Goal: Contribute content

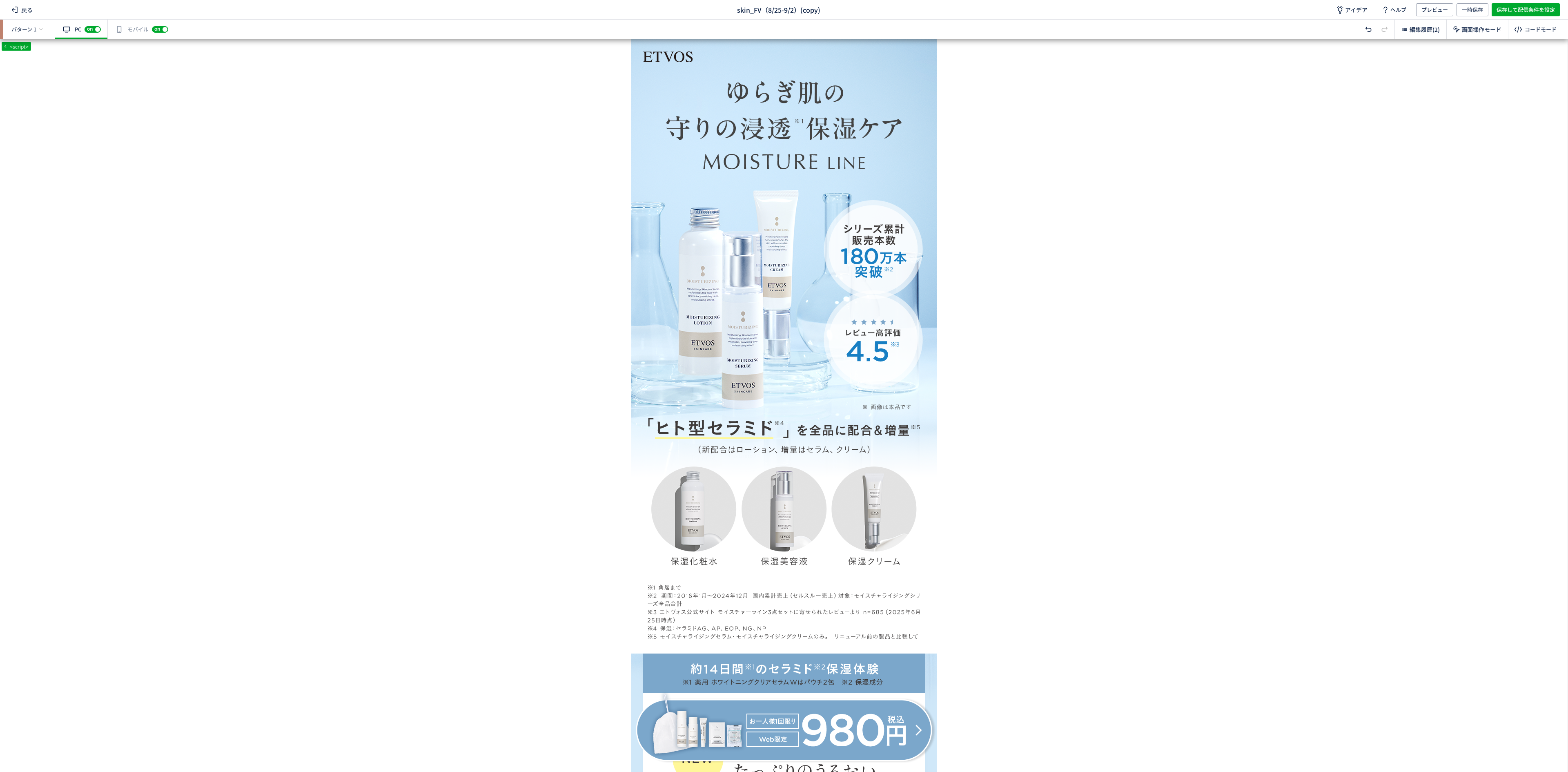
click at [646, 661] on body "戻る skin_FV（8/25-9/2）(copy) アイデア ヘルプ プレビュー 一時保存 保存して配信条件を設定 パターン 1 有効な編集箇所が確認されま…" at bounding box center [784, 386] width 1568 height 772
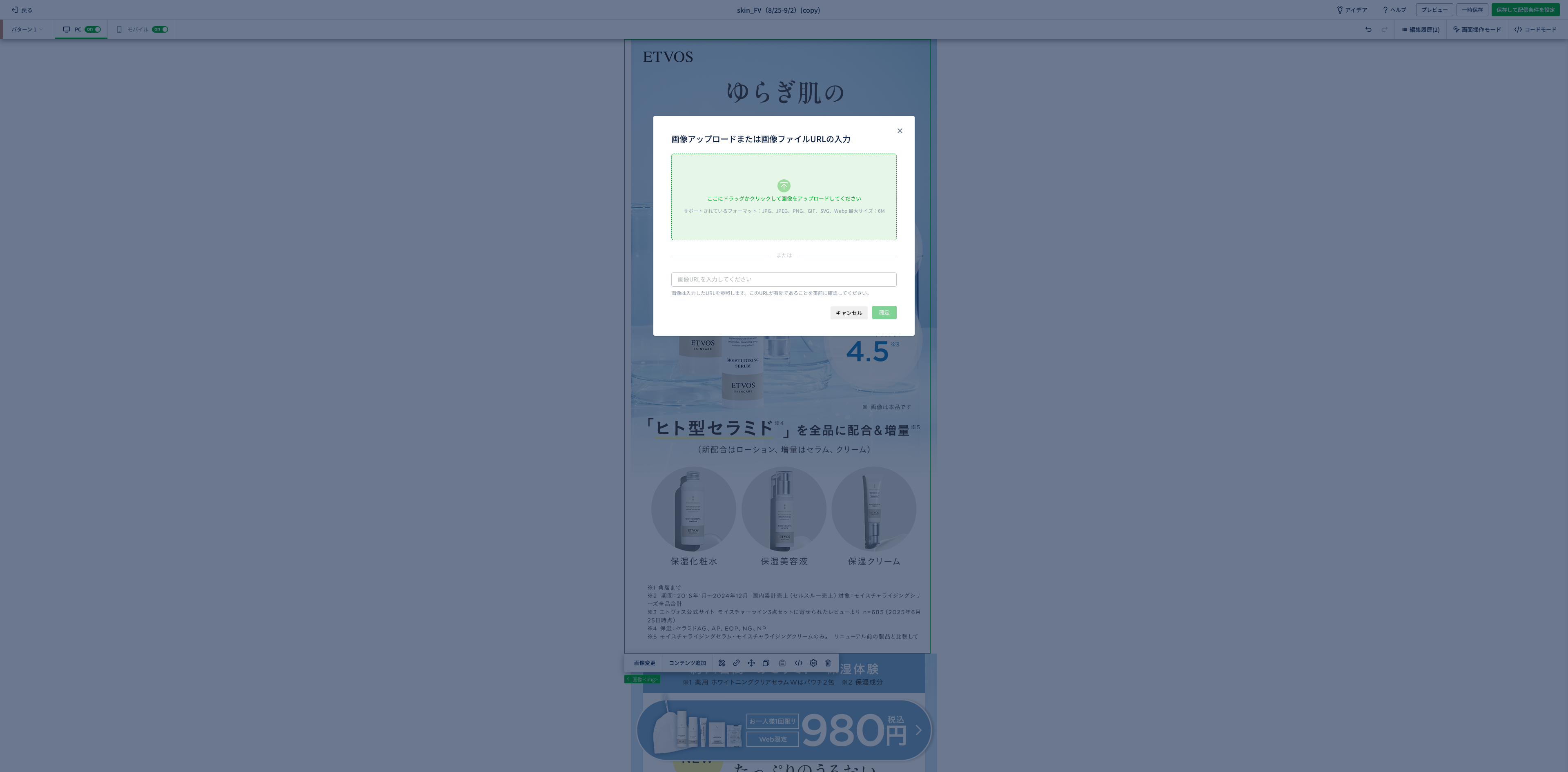
click at [782, 183] on icon "画像アップロードまたは画像ファイルURLの入力" at bounding box center [783, 185] width 13 height 13
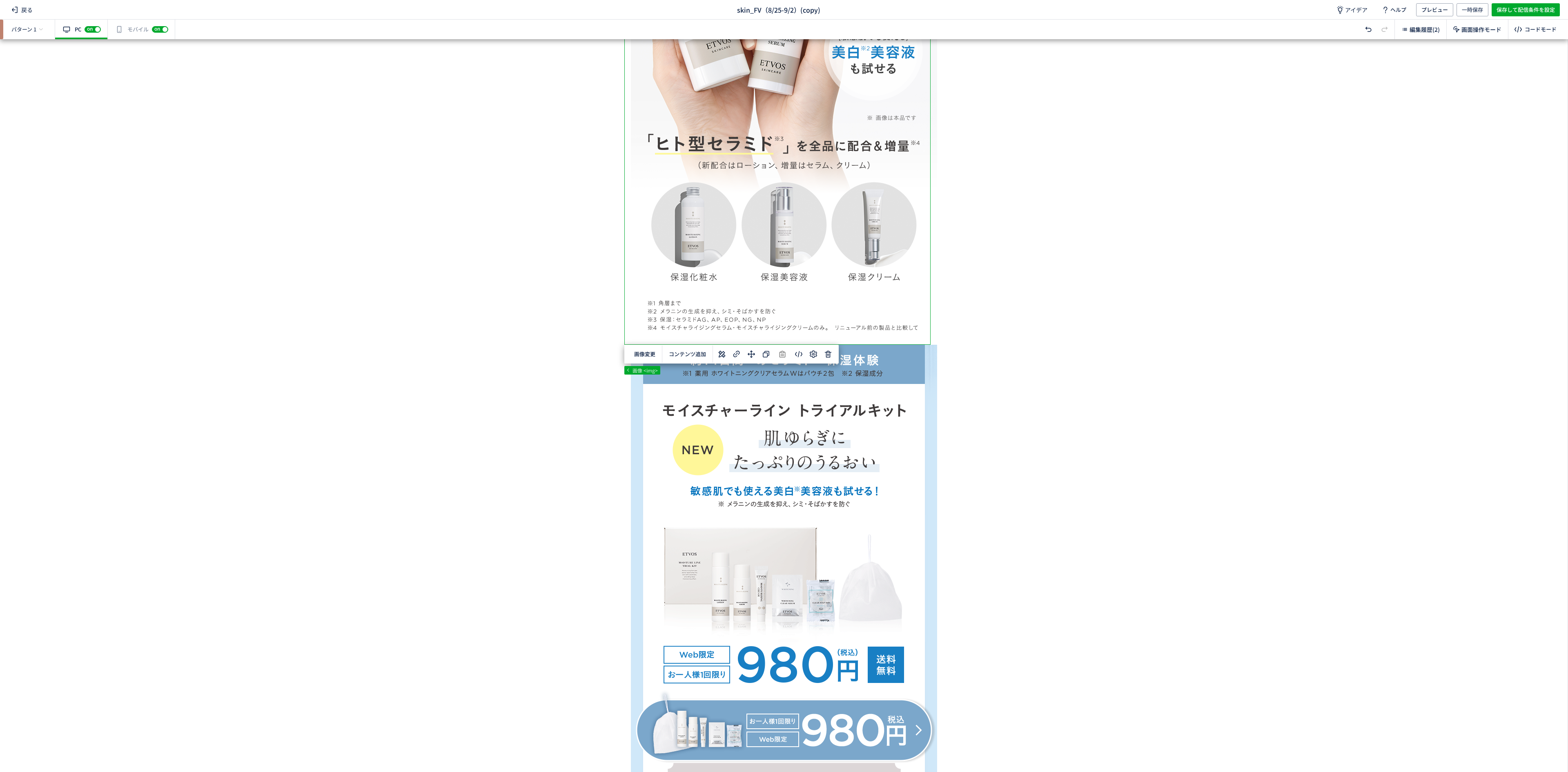
scroll to position [284, 0]
click at [124, 35] on div "有効な編集箇所が確認されません モバイル off on" at bounding box center [141, 29] width 68 height 19
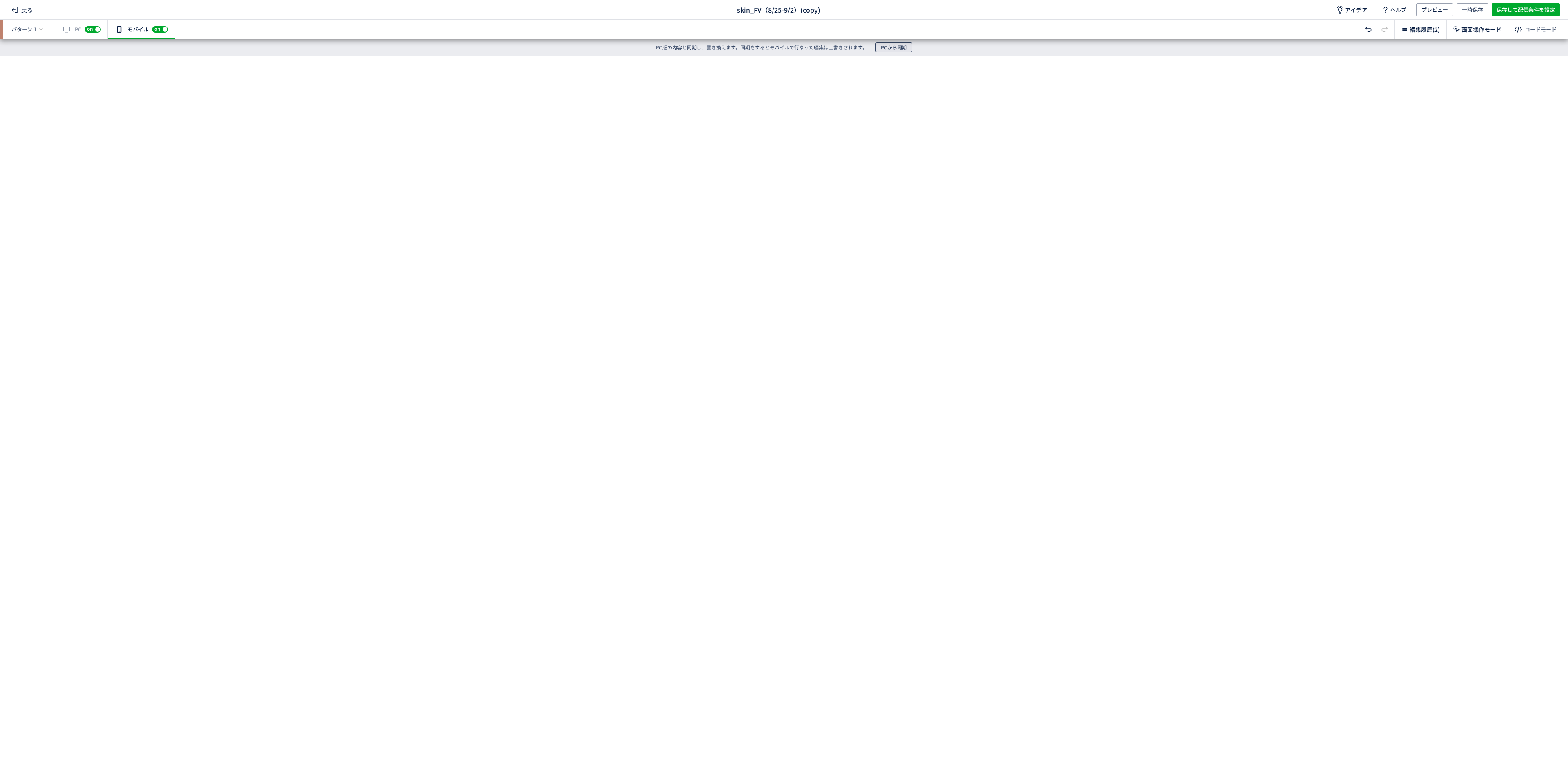
click at [891, 43] on button "PCから同期" at bounding box center [894, 47] width 37 height 10
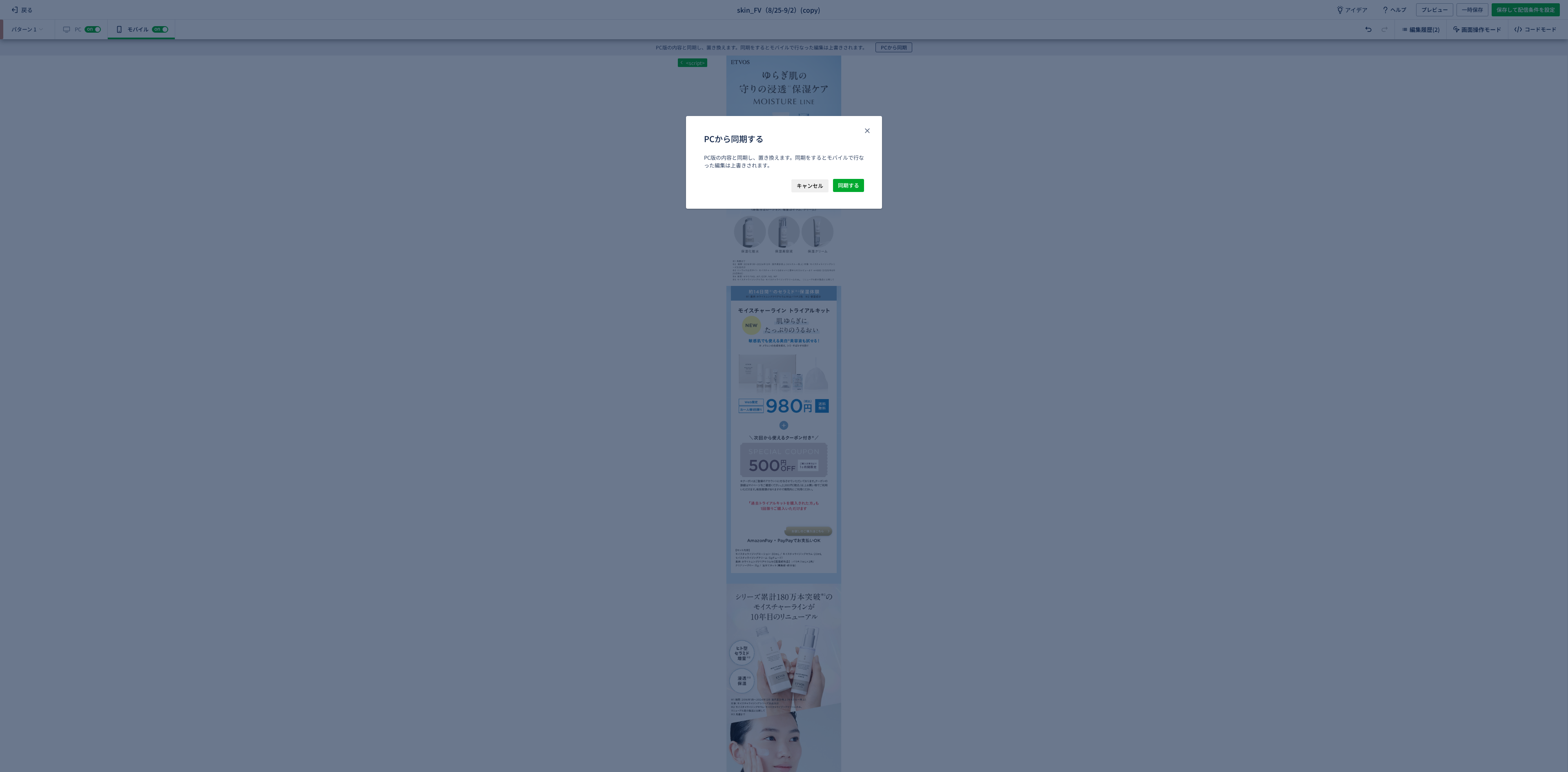
scroll to position [0, 0]
click at [846, 184] on span "同期する" at bounding box center [849, 185] width 21 height 13
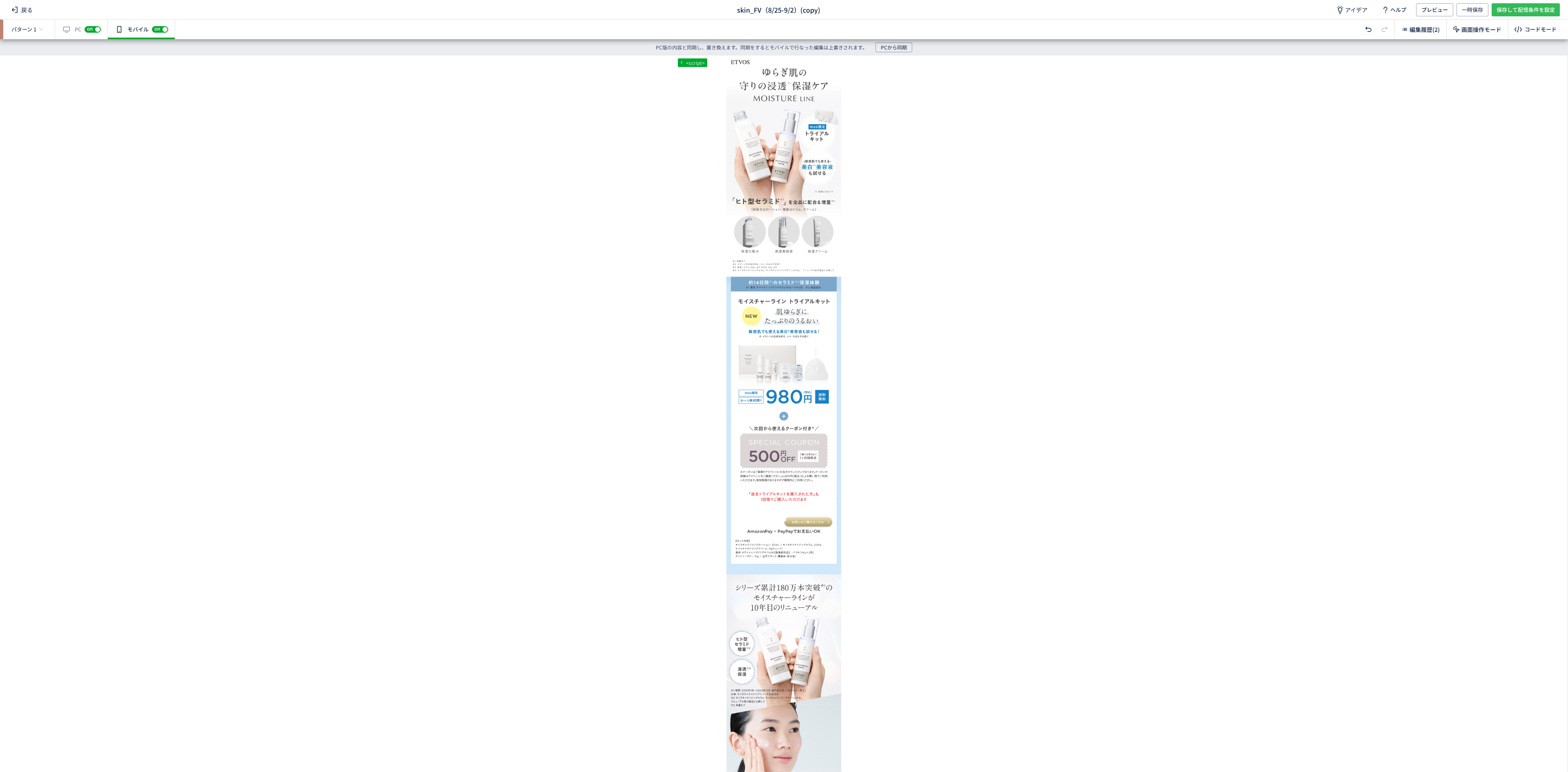
click at [1536, 8] on span "保存して配信条件を設定" at bounding box center [1526, 9] width 58 height 13
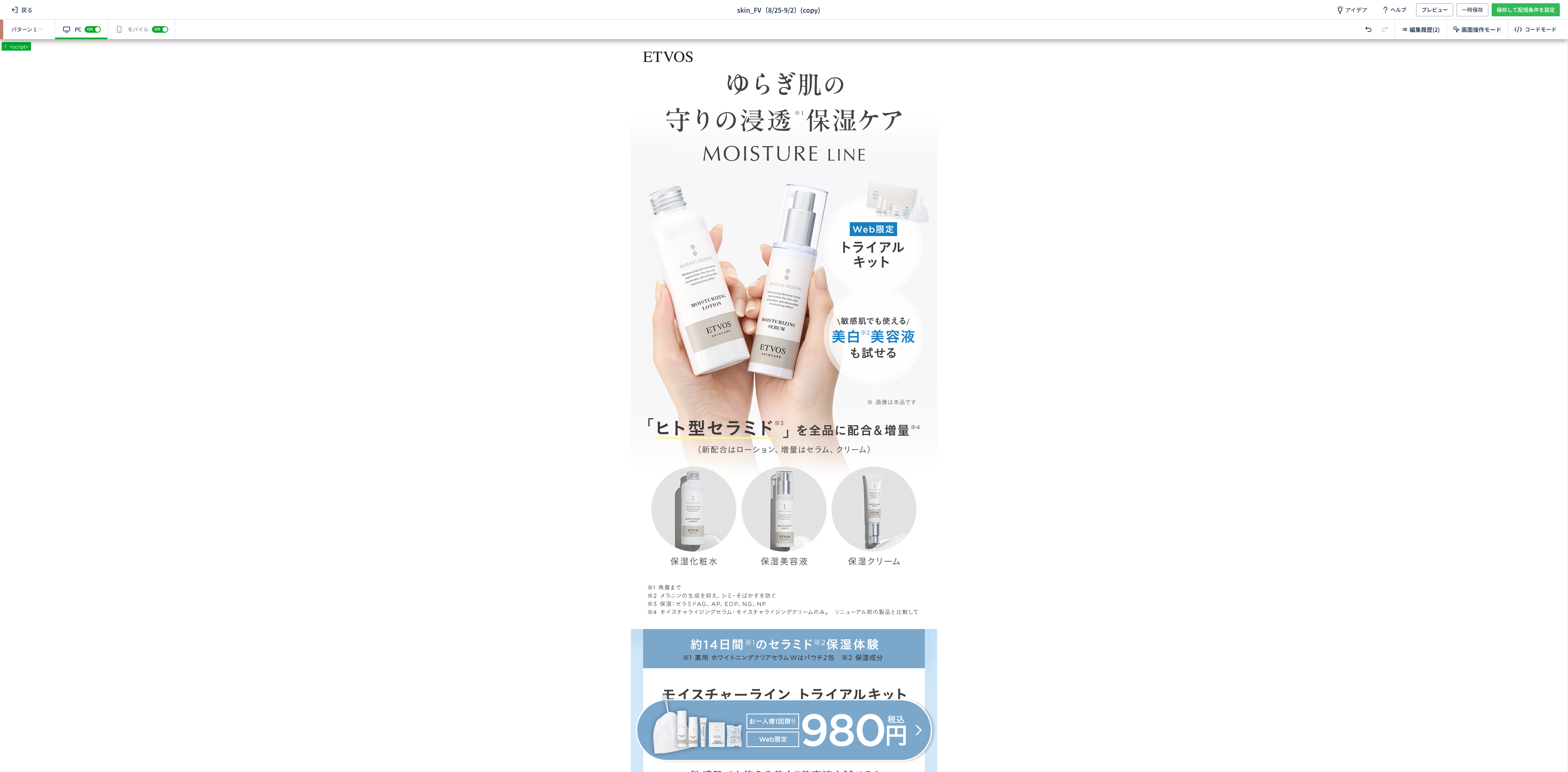
click at [1544, 5] on span "保存して配信条件を設定" at bounding box center [1526, 9] width 58 height 13
click at [635, 636] on body "戻る skin_FV（9/23-） アイデア ヘルプ プレビュー 一時保存 保存して配信条件を設定 新規FV2（極） 有効な編集箇所が確認されません PC o…" at bounding box center [784, 386] width 1568 height 772
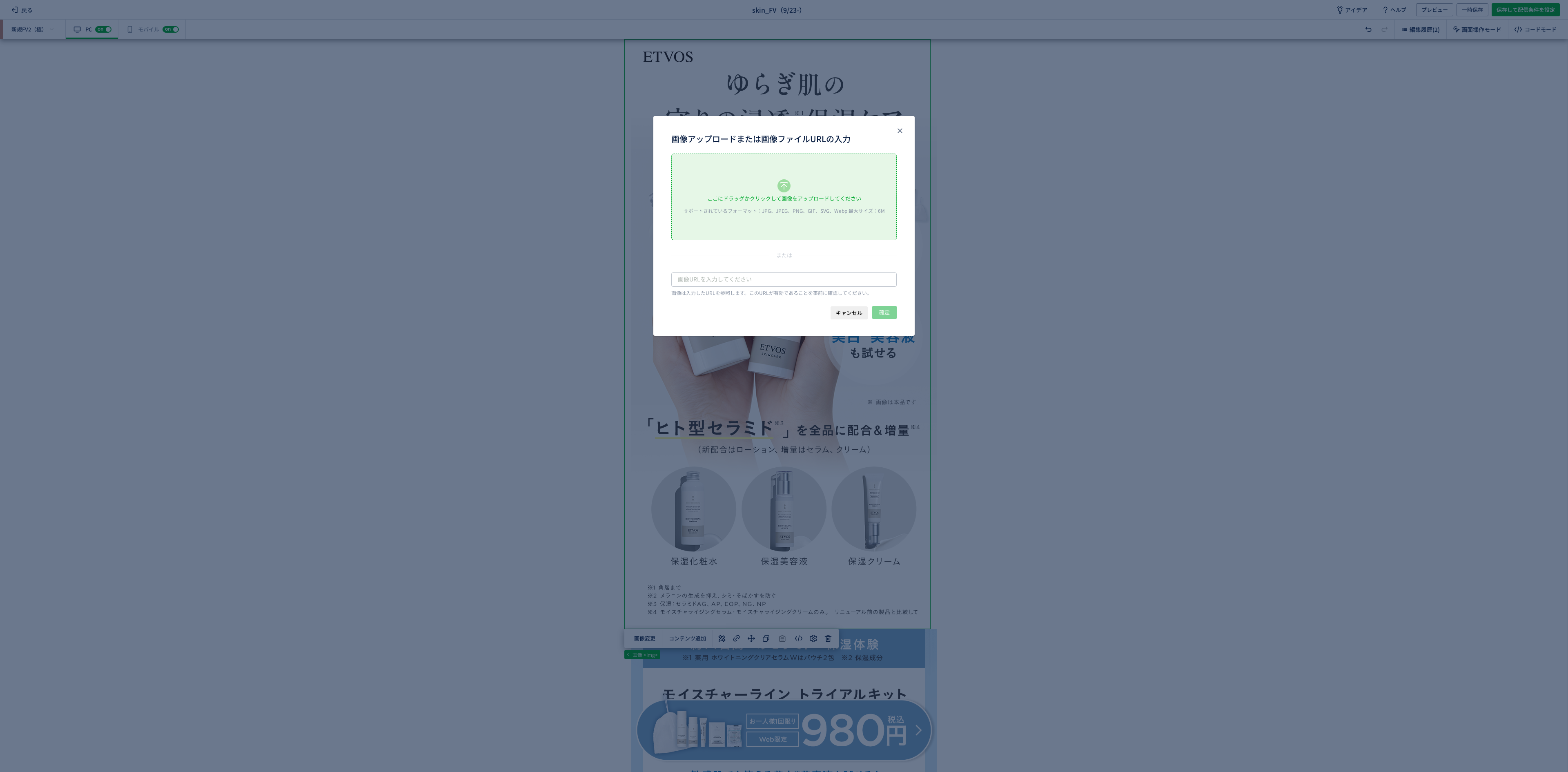
click at [810, 205] on div "ここにドラッグかクリックして画像をアップロードしてください サポートされているフォーマット：JPG、JPEG、PNG、GIF、SVG、Webp 最大サイズ：6M" at bounding box center [784, 197] width 225 height 86
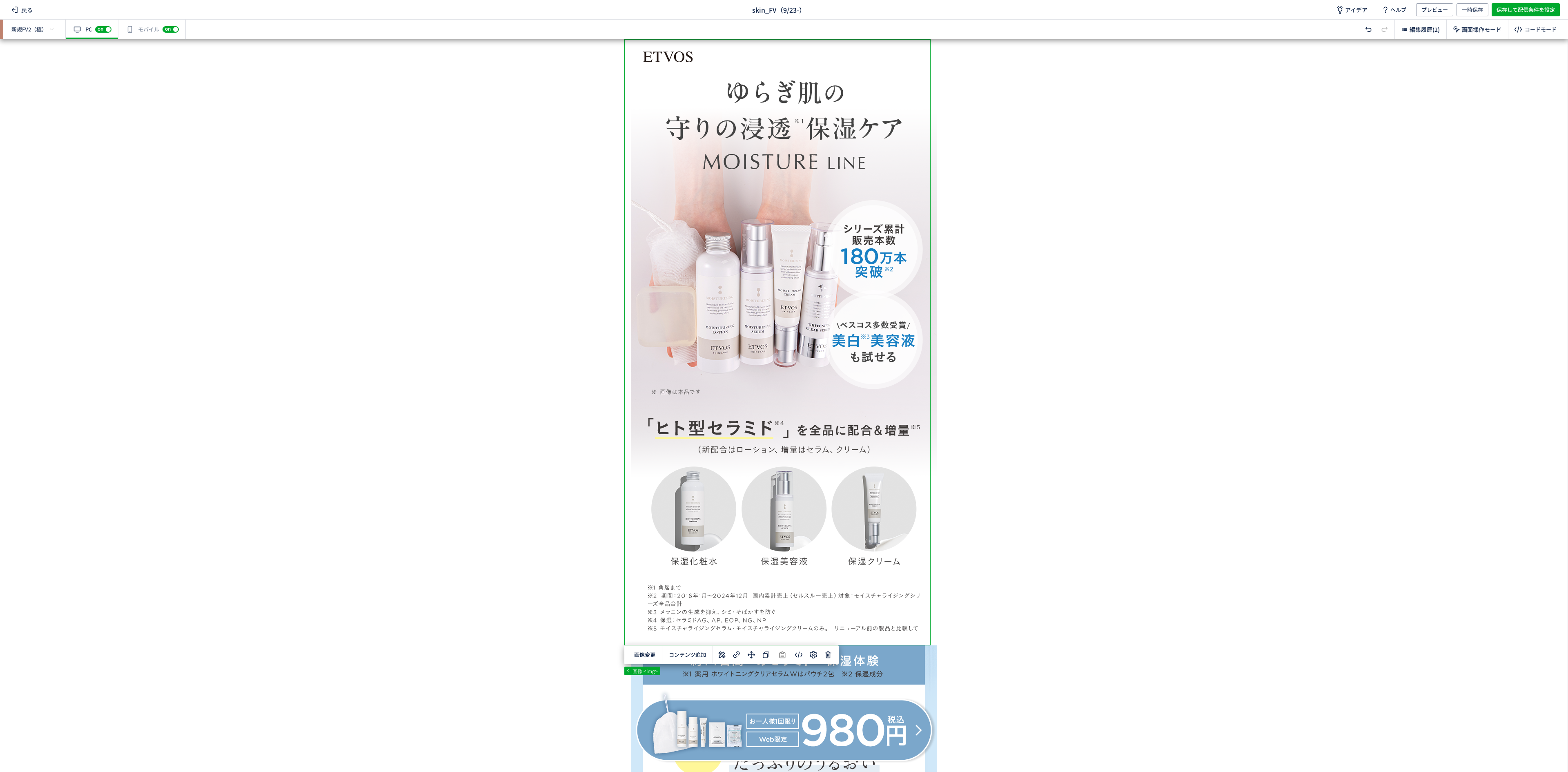
click at [141, 26] on div "有効な編集箇所が確認されません モバイル off on" at bounding box center [152, 29] width 68 height 19
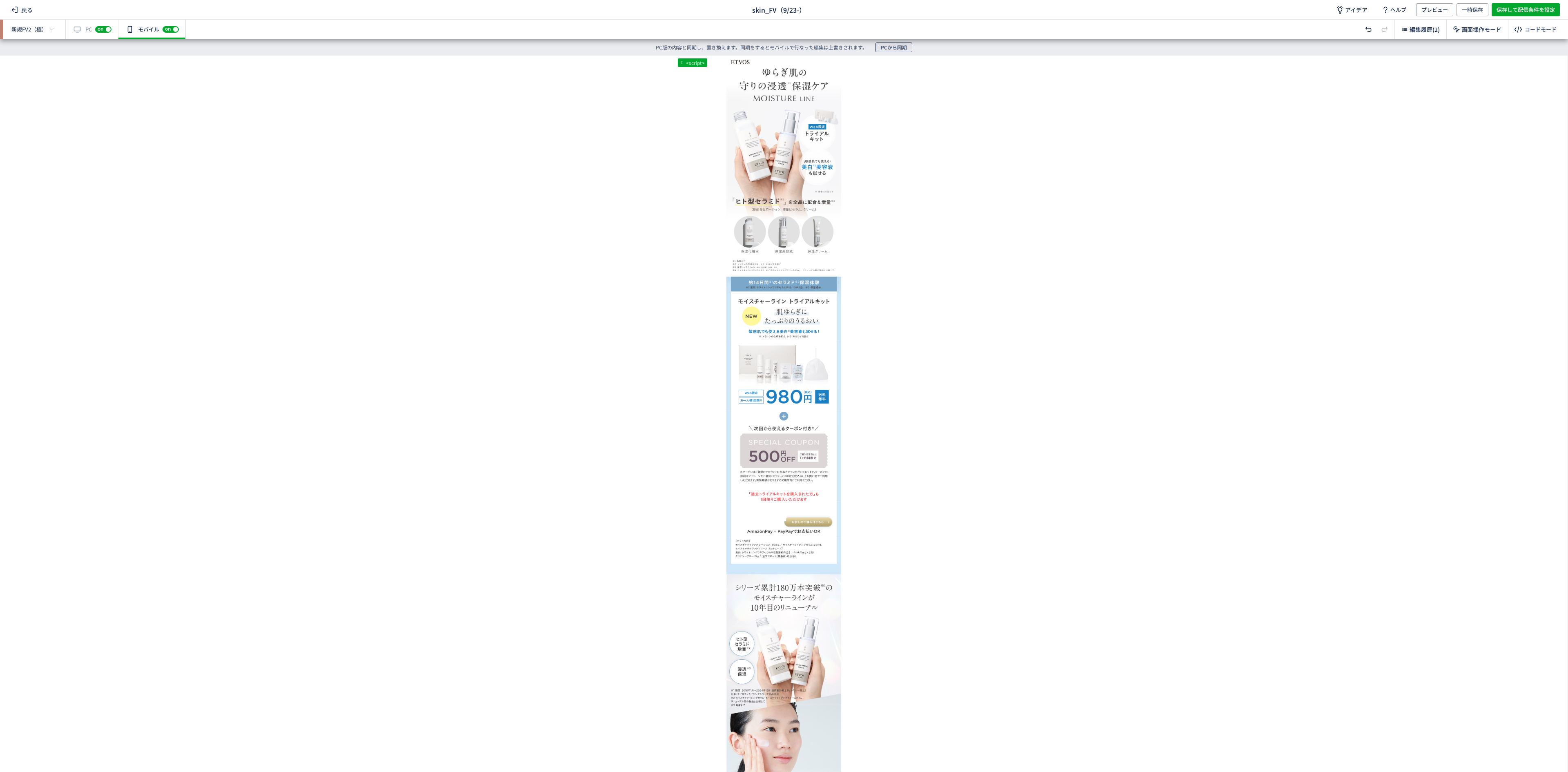
click at [894, 49] on span "PCから同期" at bounding box center [894, 47] width 26 height 10
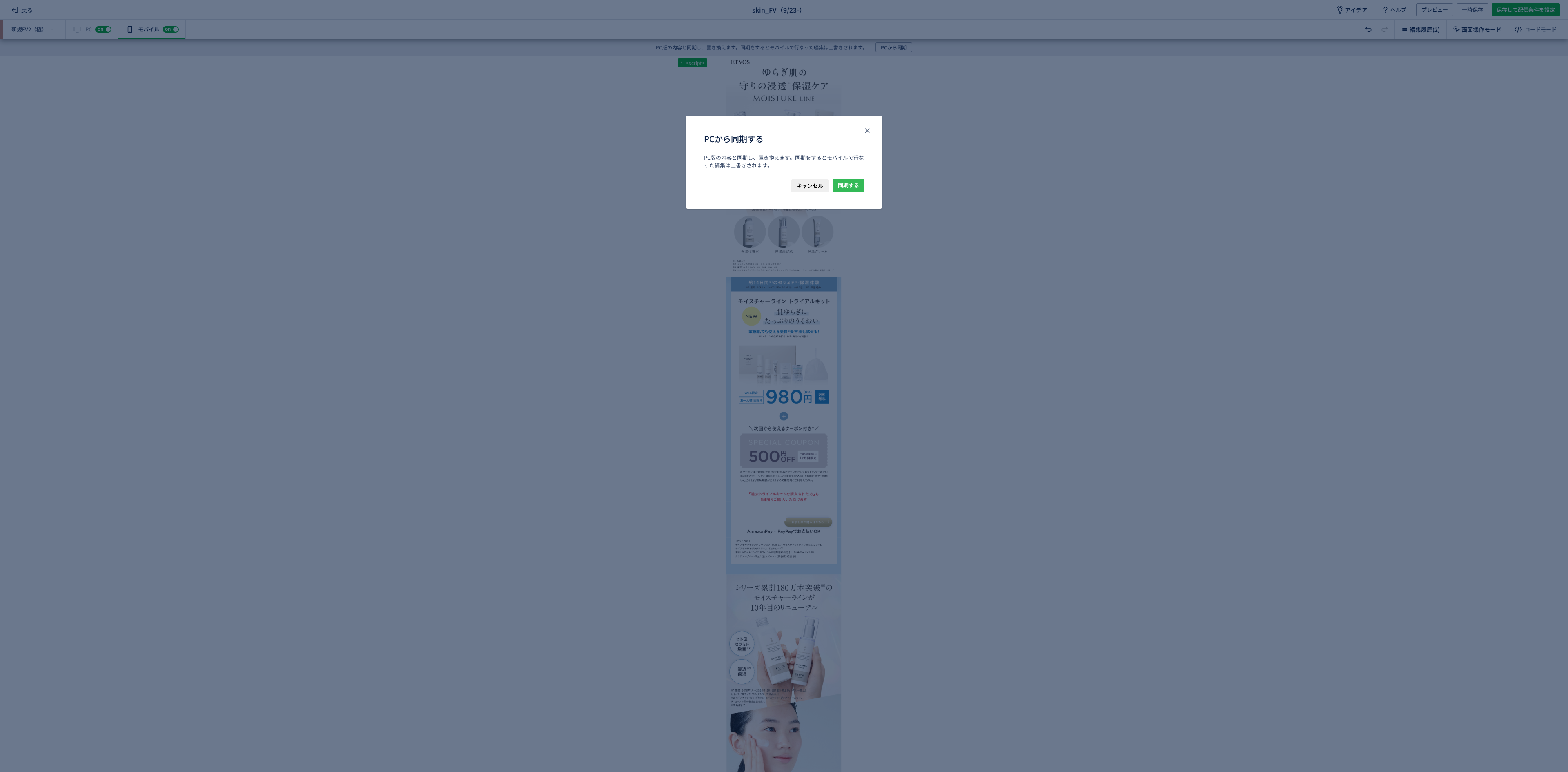
click at [846, 186] on span "同期する" at bounding box center [849, 185] width 21 height 13
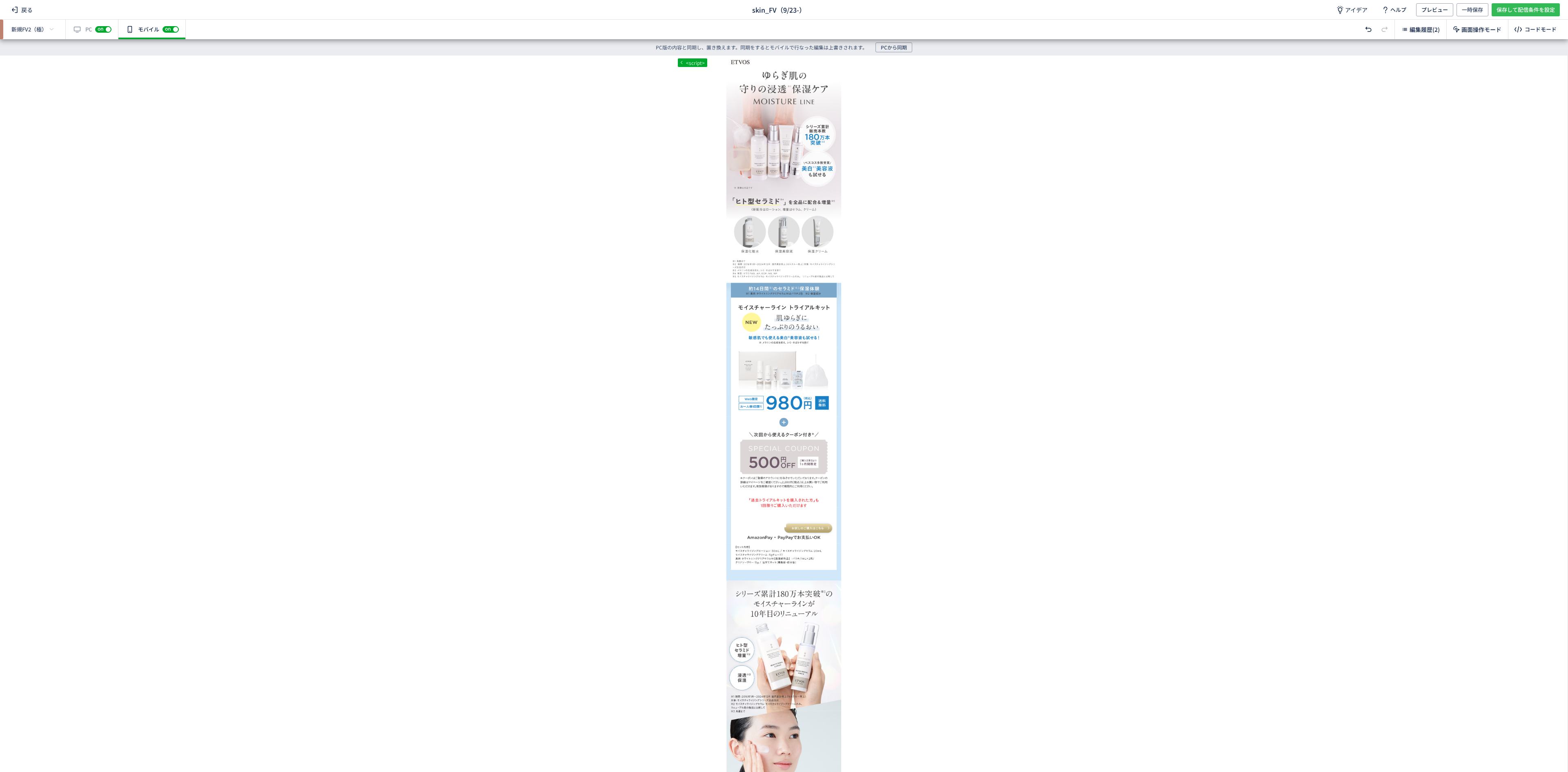
click at [1528, 10] on span "保存して配信条件を設定" at bounding box center [1526, 9] width 58 height 13
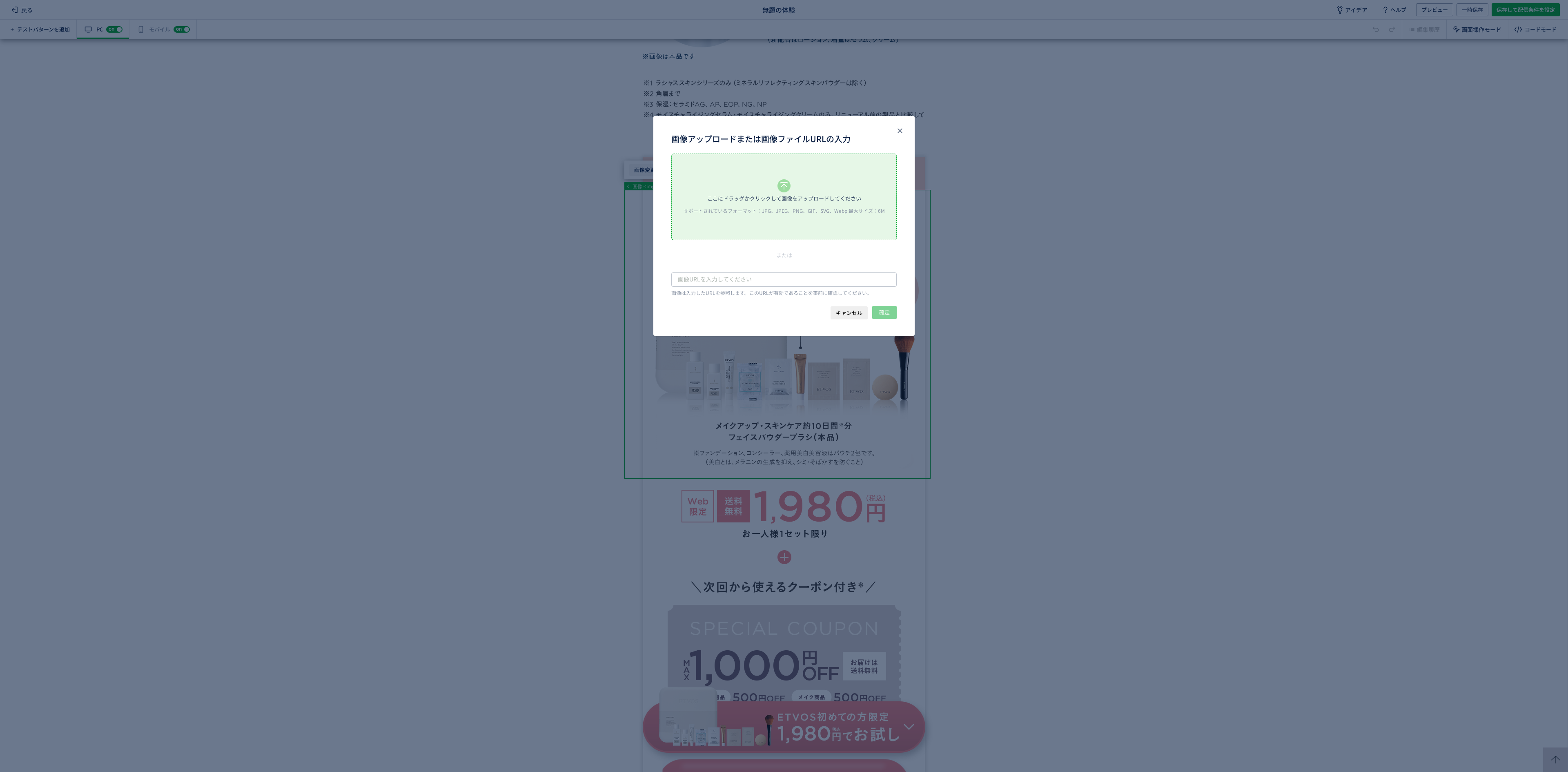
click at [653, 167] on body "戻る 無題の体験 アイデア ヘルプ プレビュー 一時保存 保存して配信条件を設定 テストパターンを追加 有効な編集箇所が確認されません PC off on ス…" at bounding box center [784, 386] width 1568 height 772
click at [691, 186] on div "ここにドラッグかクリックして画像をアップロードしてください サポートされているフォーマット：JPG、JPEG、PNG、GIF、SVG、Webp 最大サイズ：6M" at bounding box center [784, 197] width 225 height 86
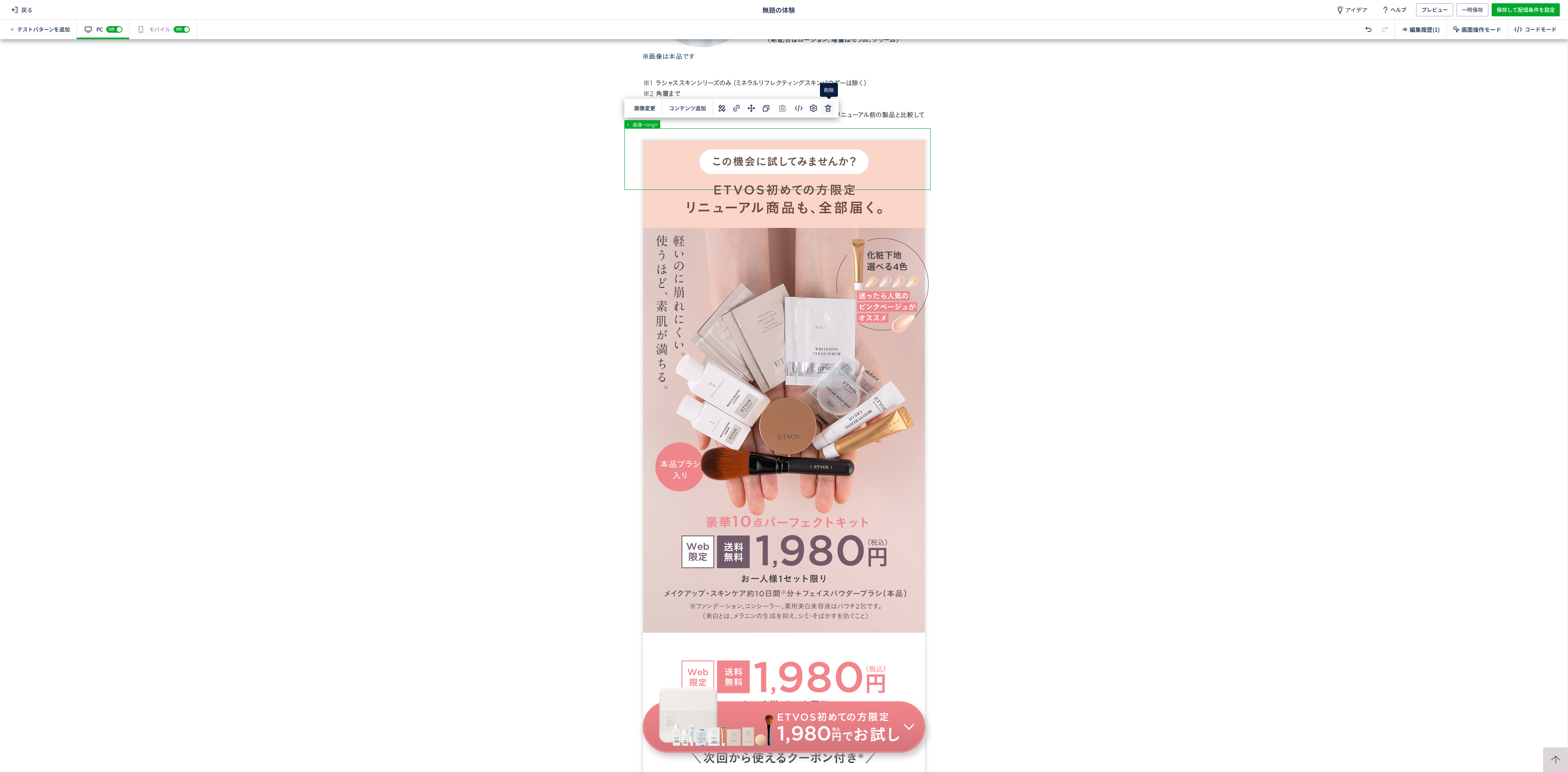
click at [835, 113] on div "... div#wrap div#content section h2 画像 <img> 画像変更 選択した要素の前 選択した要素の後 コンテンツ追加 単色 …" at bounding box center [783, 405] width 1567 height 732
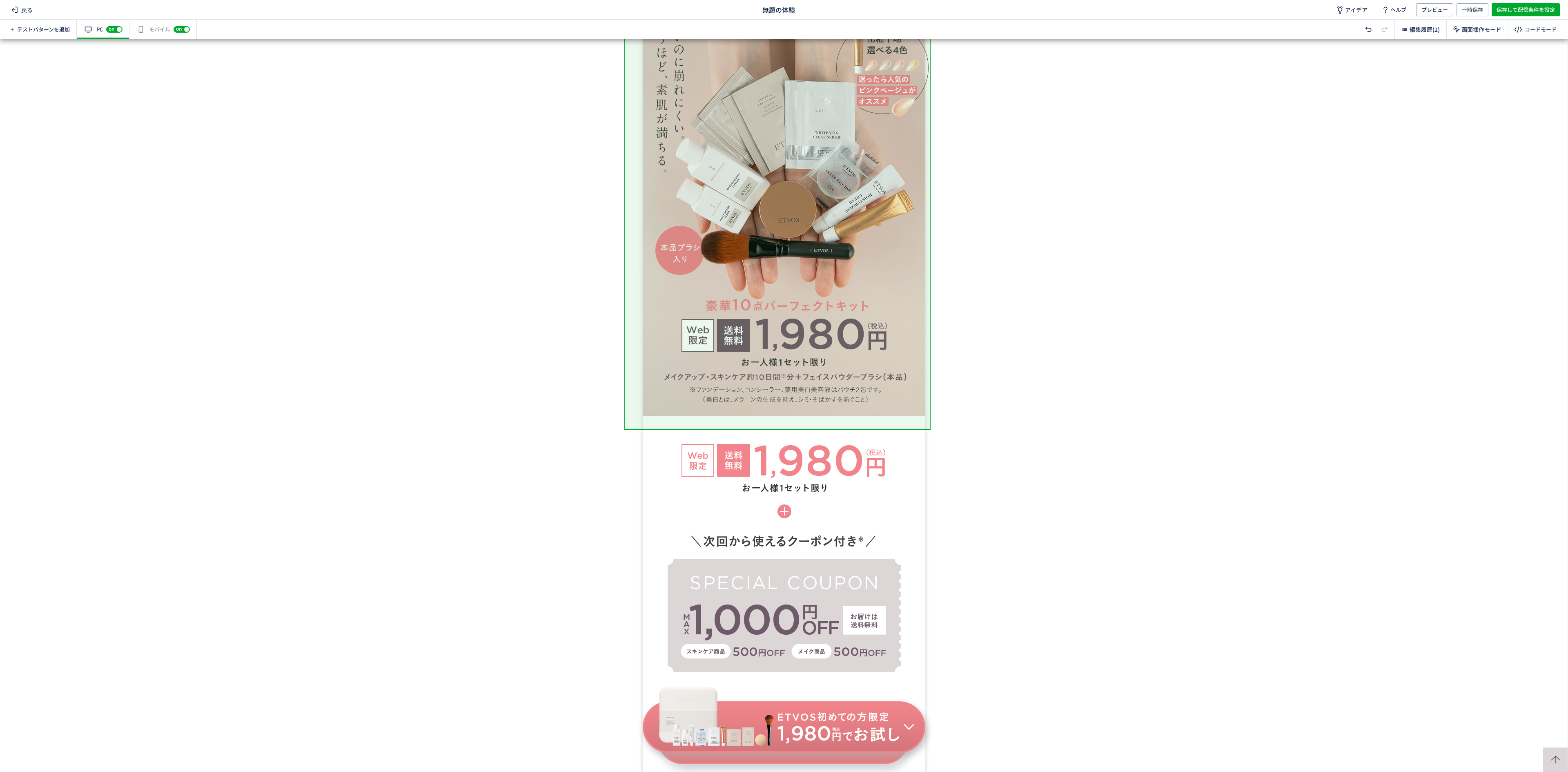
scroll to position [732, 0]
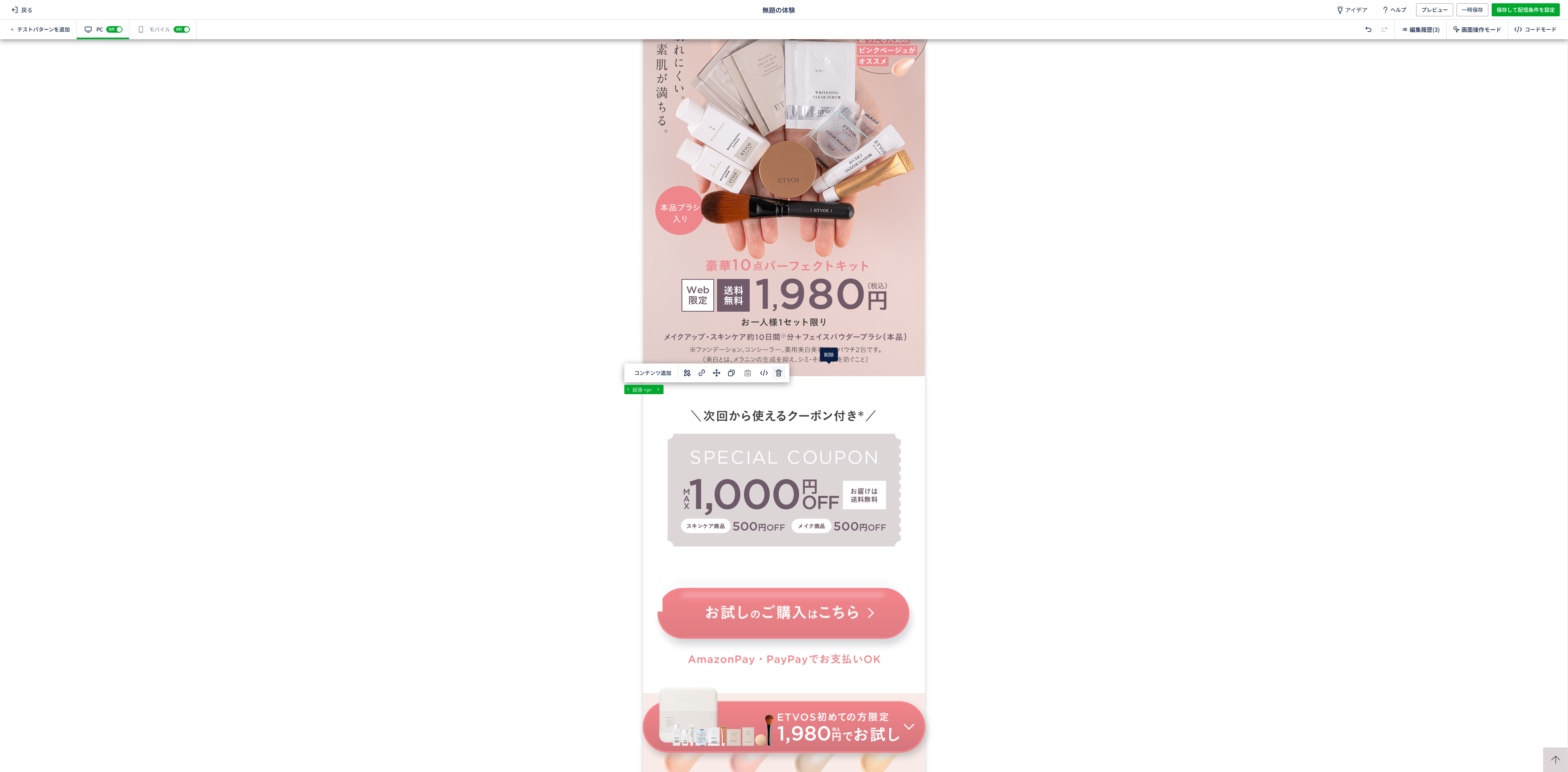
click at [827, 374] on div "... div div#wrap div#content section 段落 <p> 選択した要素の前 選択した要素の後 選択した領域内の先頭 選択した領域…" at bounding box center [783, 405] width 1567 height 732
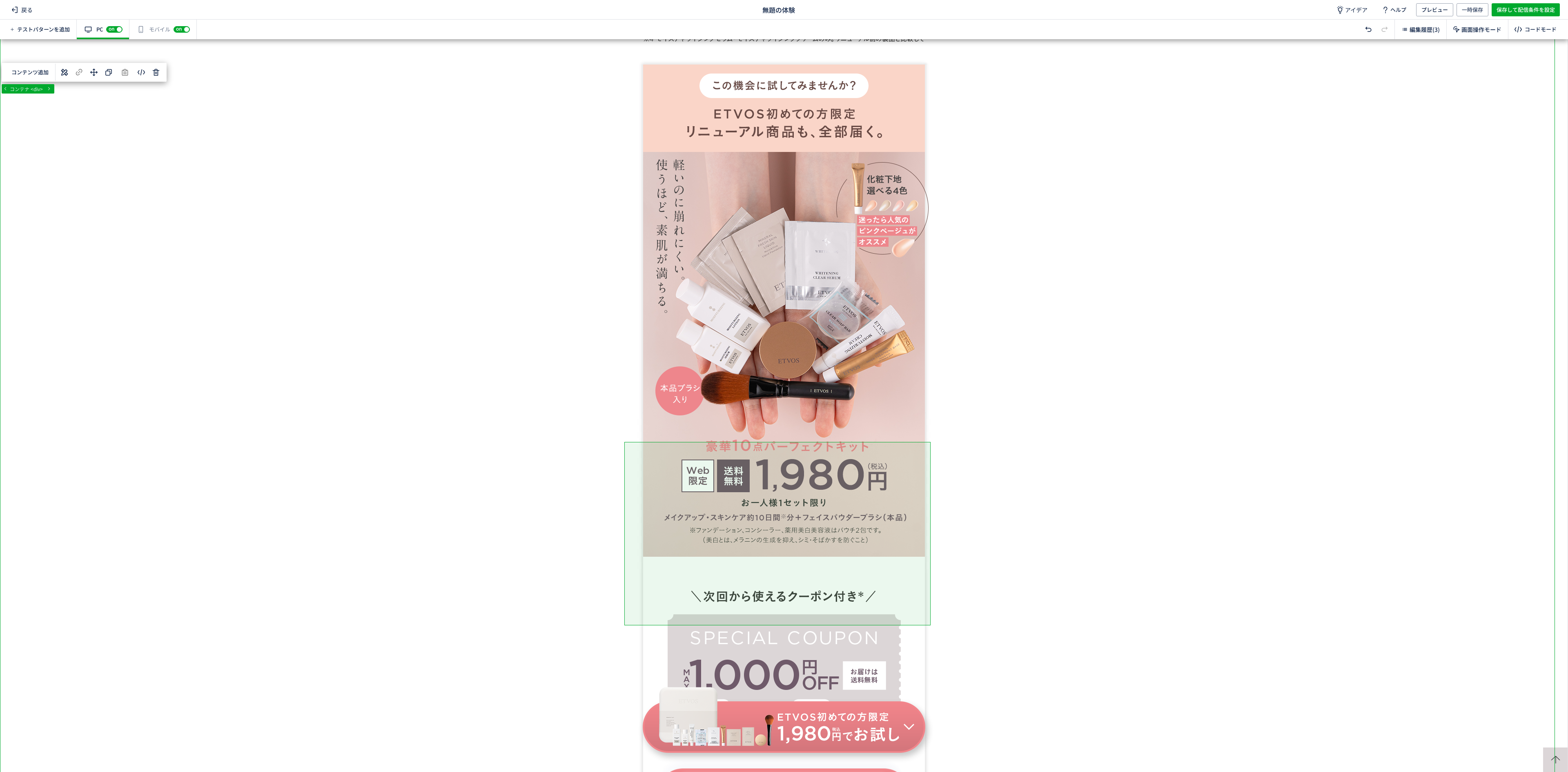
scroll to position [586, 0]
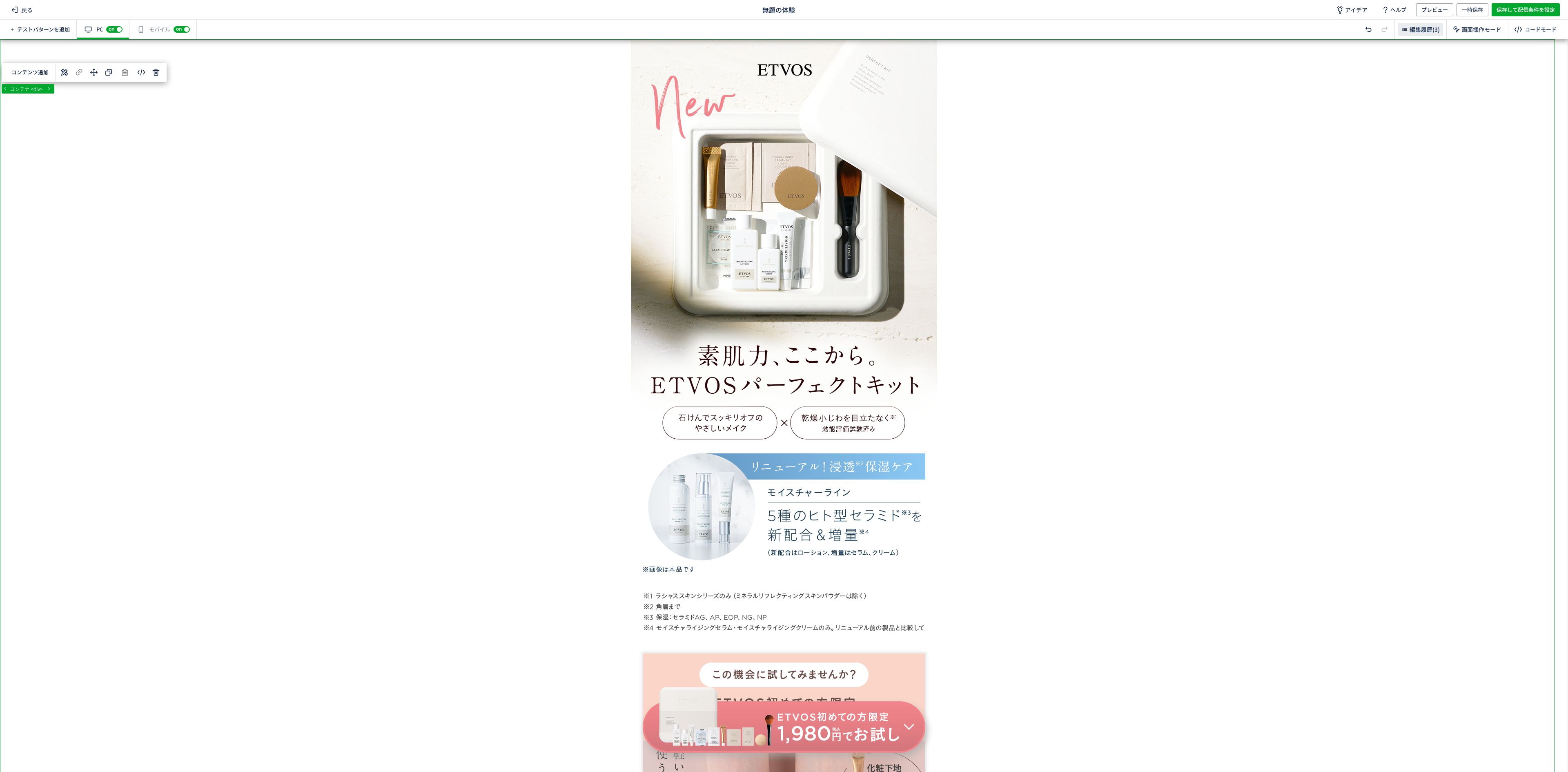
click at [1420, 31] on span "編集履歴(3)" at bounding box center [1425, 29] width 30 height 8
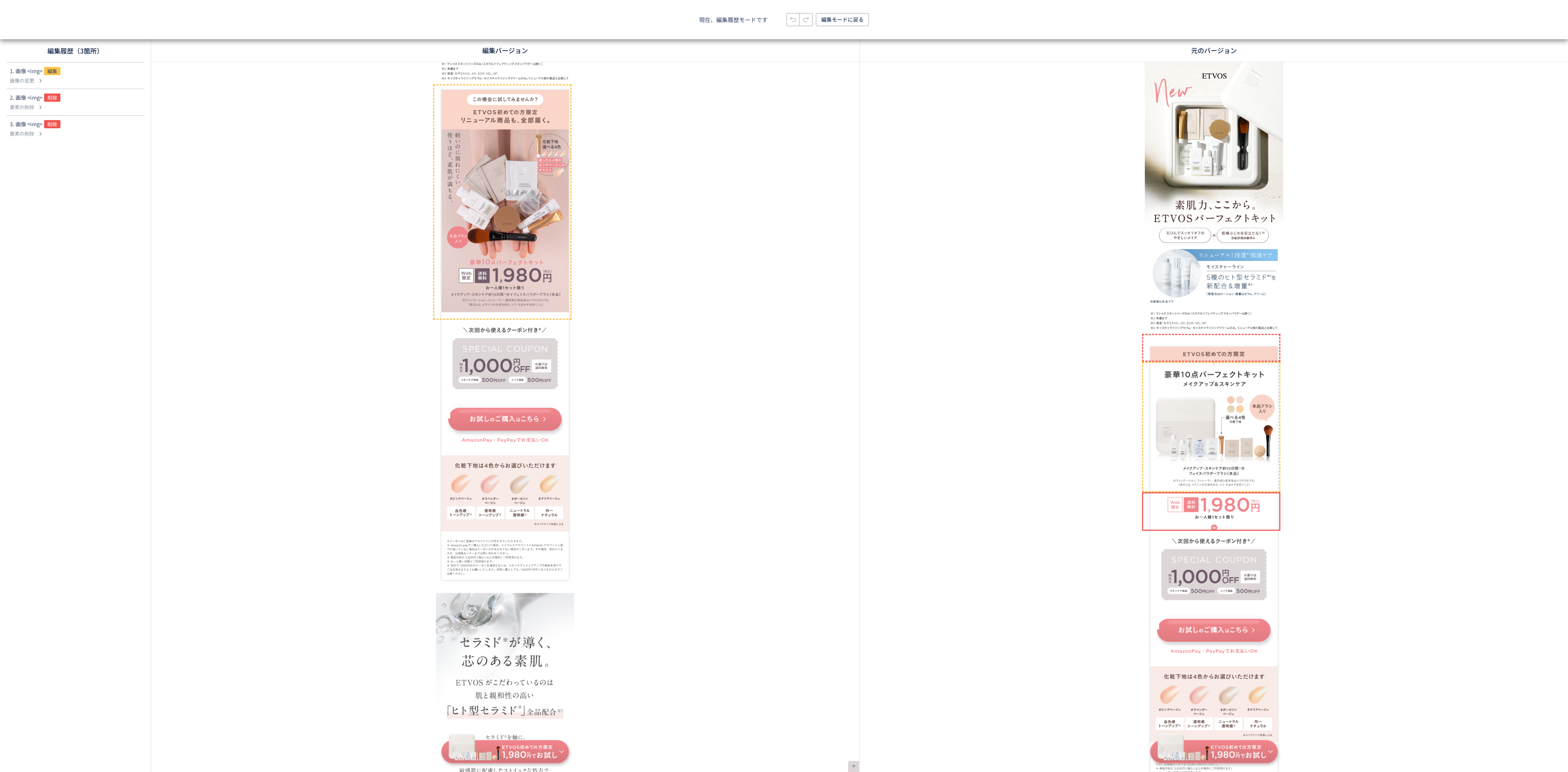
scroll to position [0, 0]
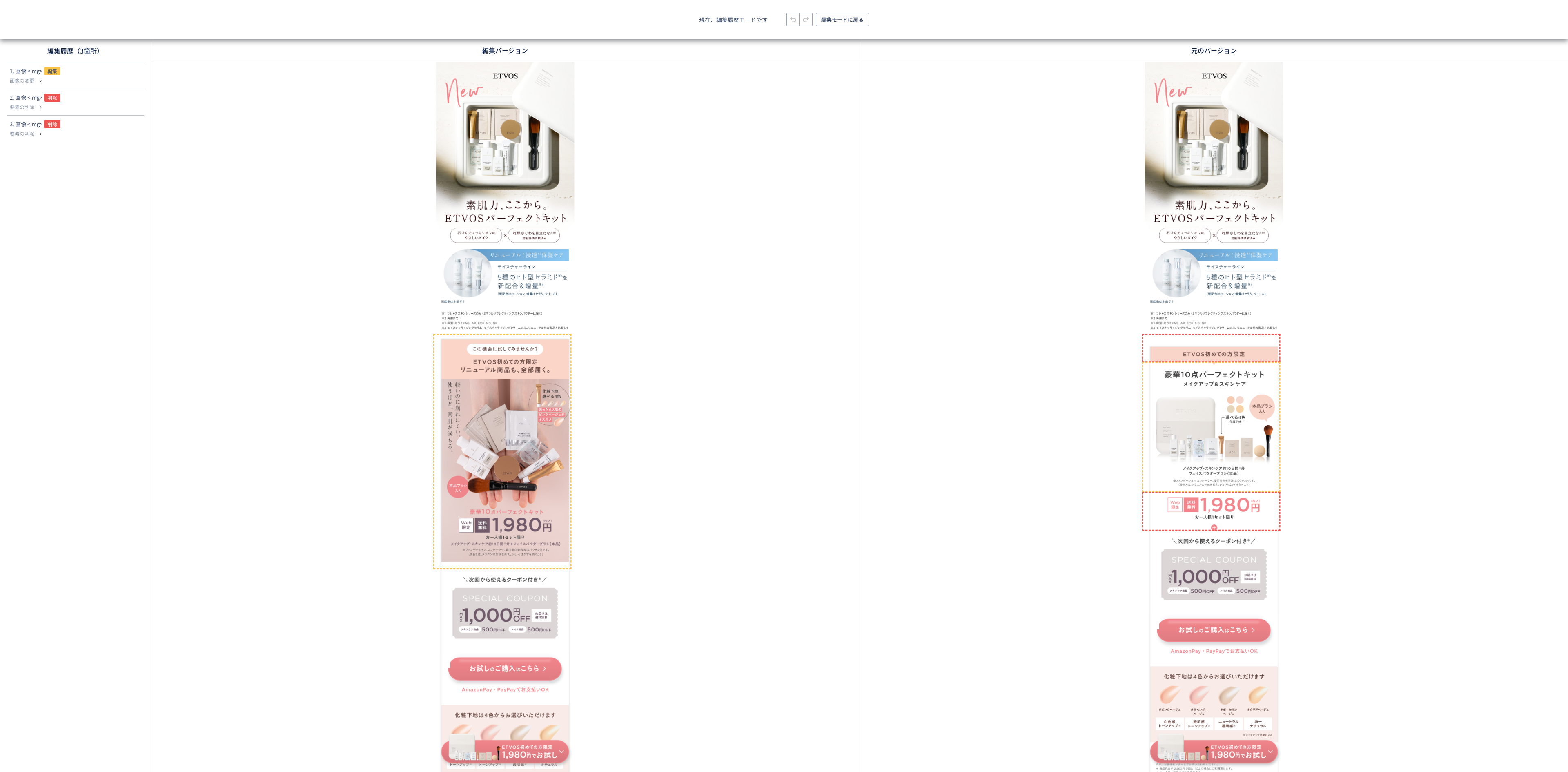
click at [934, 625] on img at bounding box center [935, 363] width 306 height 602
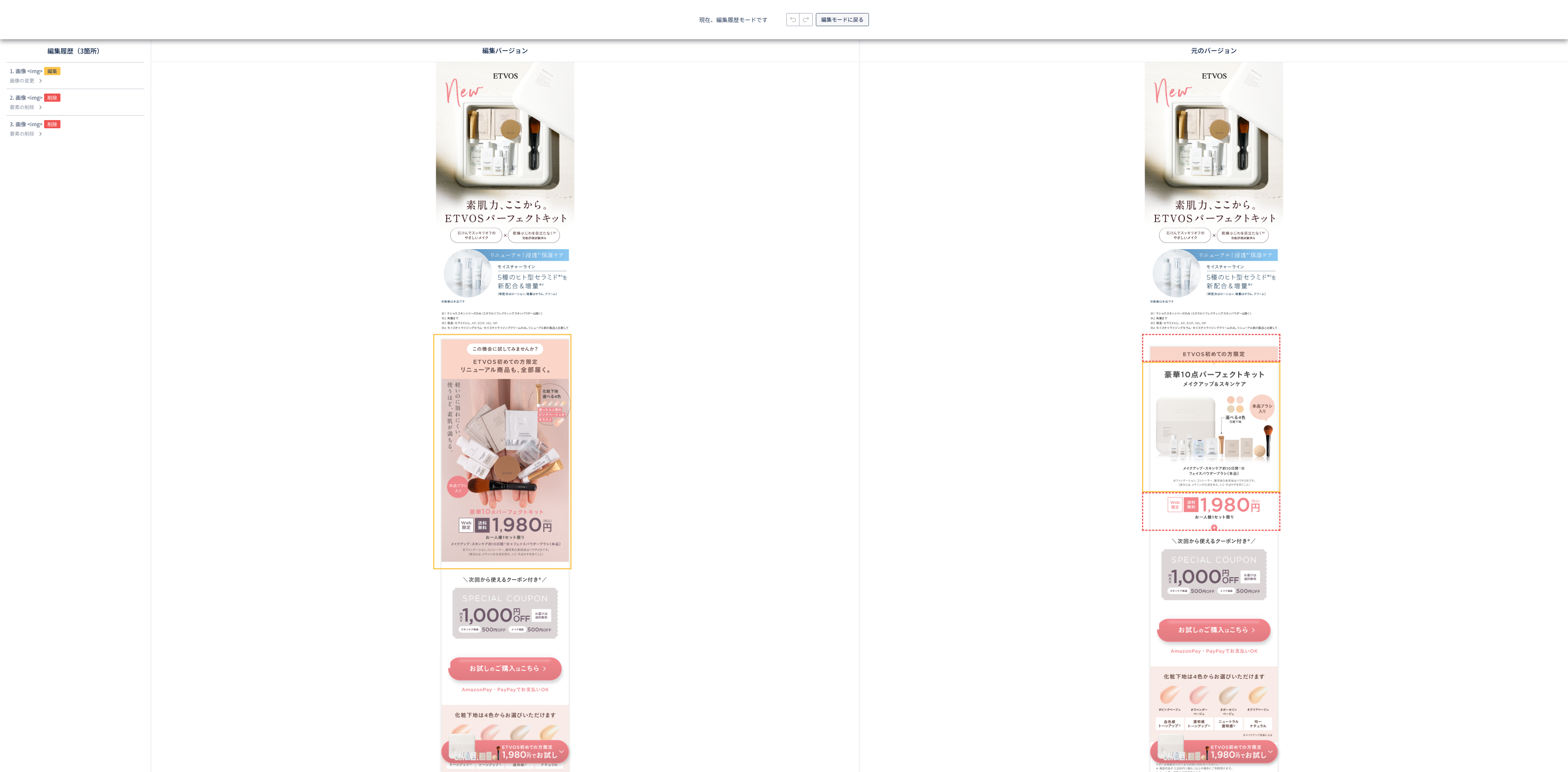
click at [851, 22] on span "編集モードに戻る" at bounding box center [842, 19] width 43 height 13
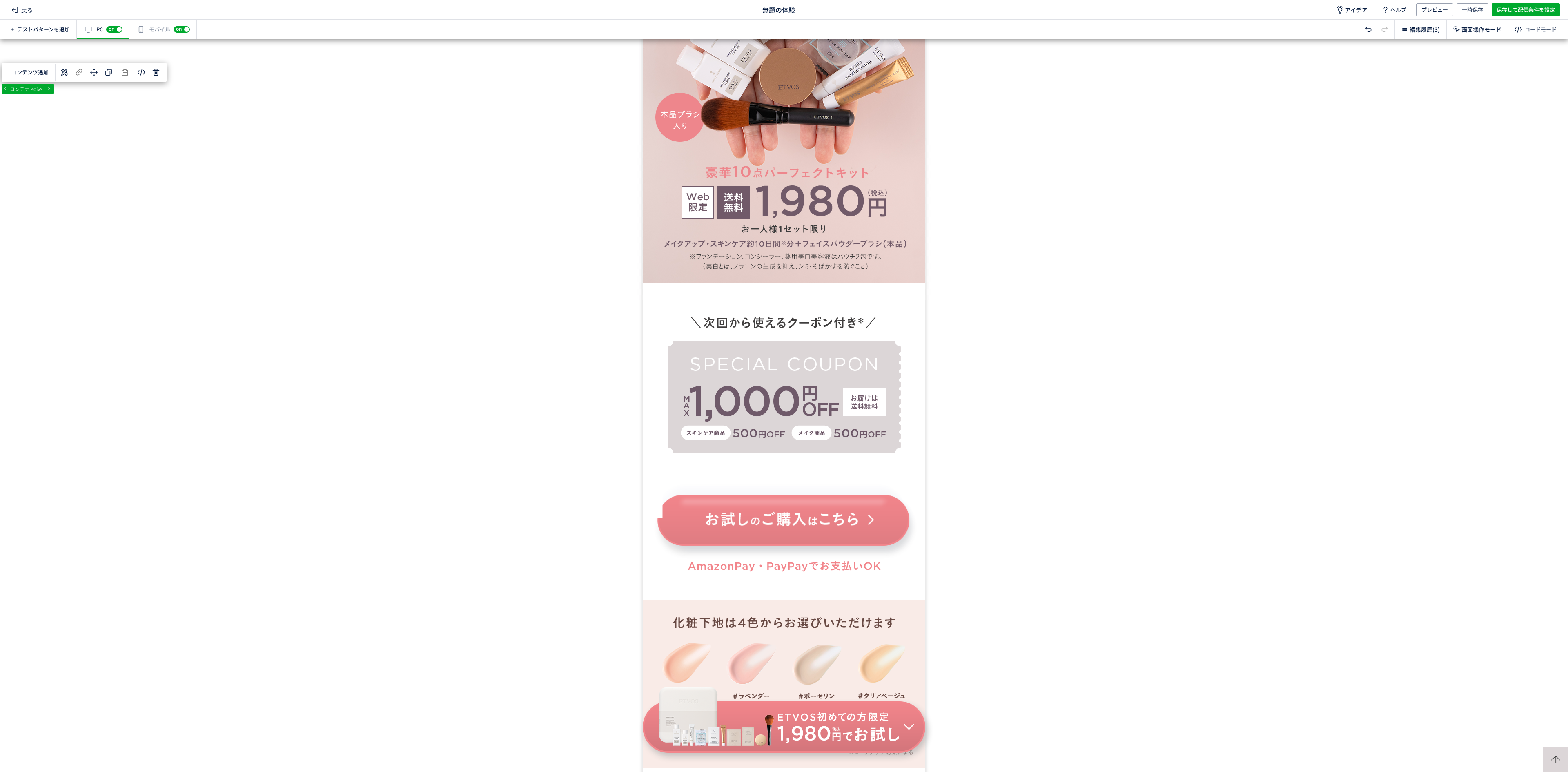
scroll to position [903, 0]
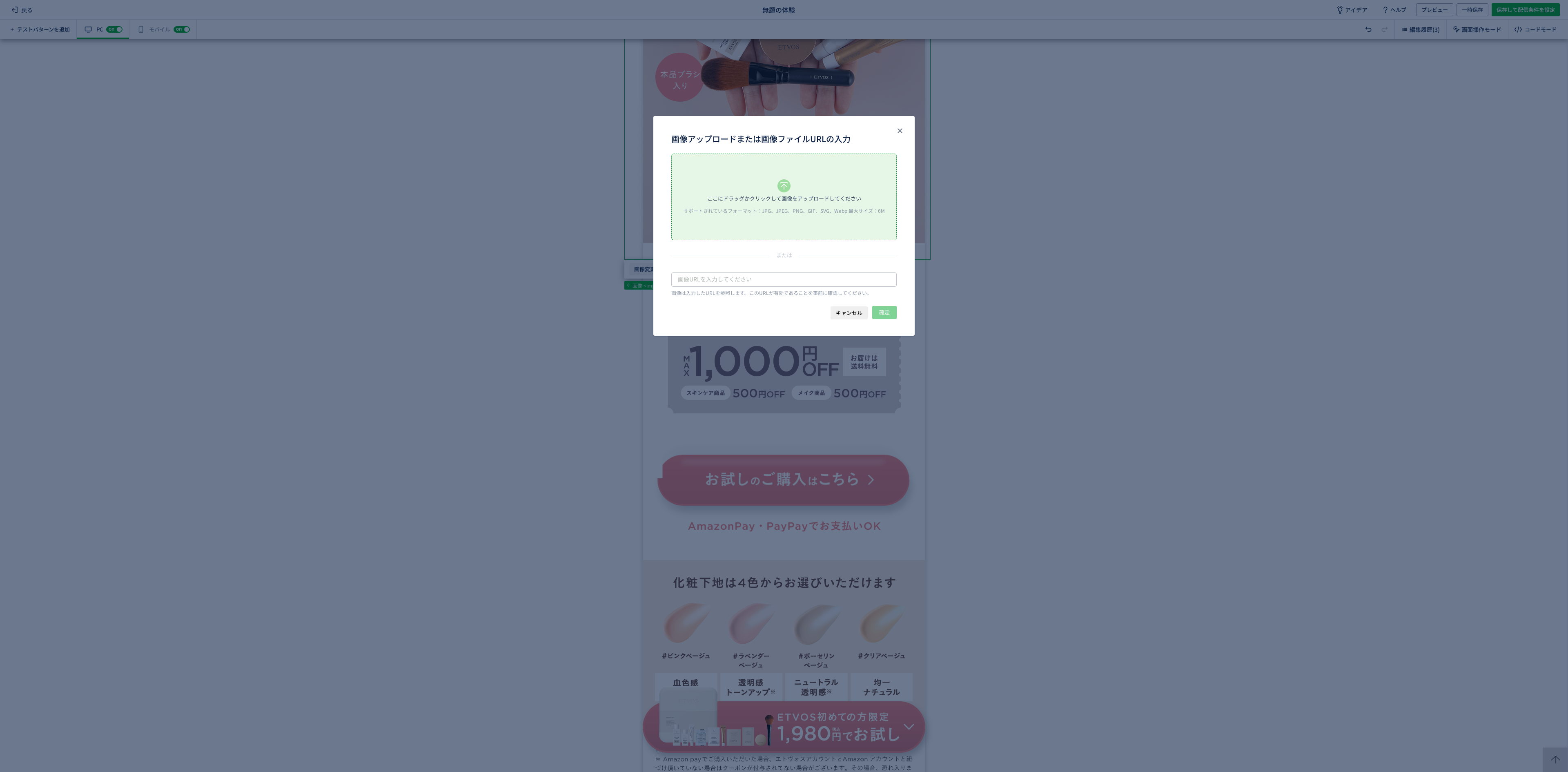
click at [641, 272] on body "戻る 無題の体験 アイデア ヘルプ プレビュー 一時保存 保存して配信条件を設定 テストパターンを追加 有効な編集箇所が確認されません PC off on ス…" at bounding box center [784, 386] width 1568 height 772
click at [750, 275] on textarea "画像アップロードまたは画像ファイルURLの入力" at bounding box center [784, 279] width 225 height 14
click at [783, 186] on icon "画像アップロードまたは画像ファイルURLの入力" at bounding box center [783, 185] width 13 height 13
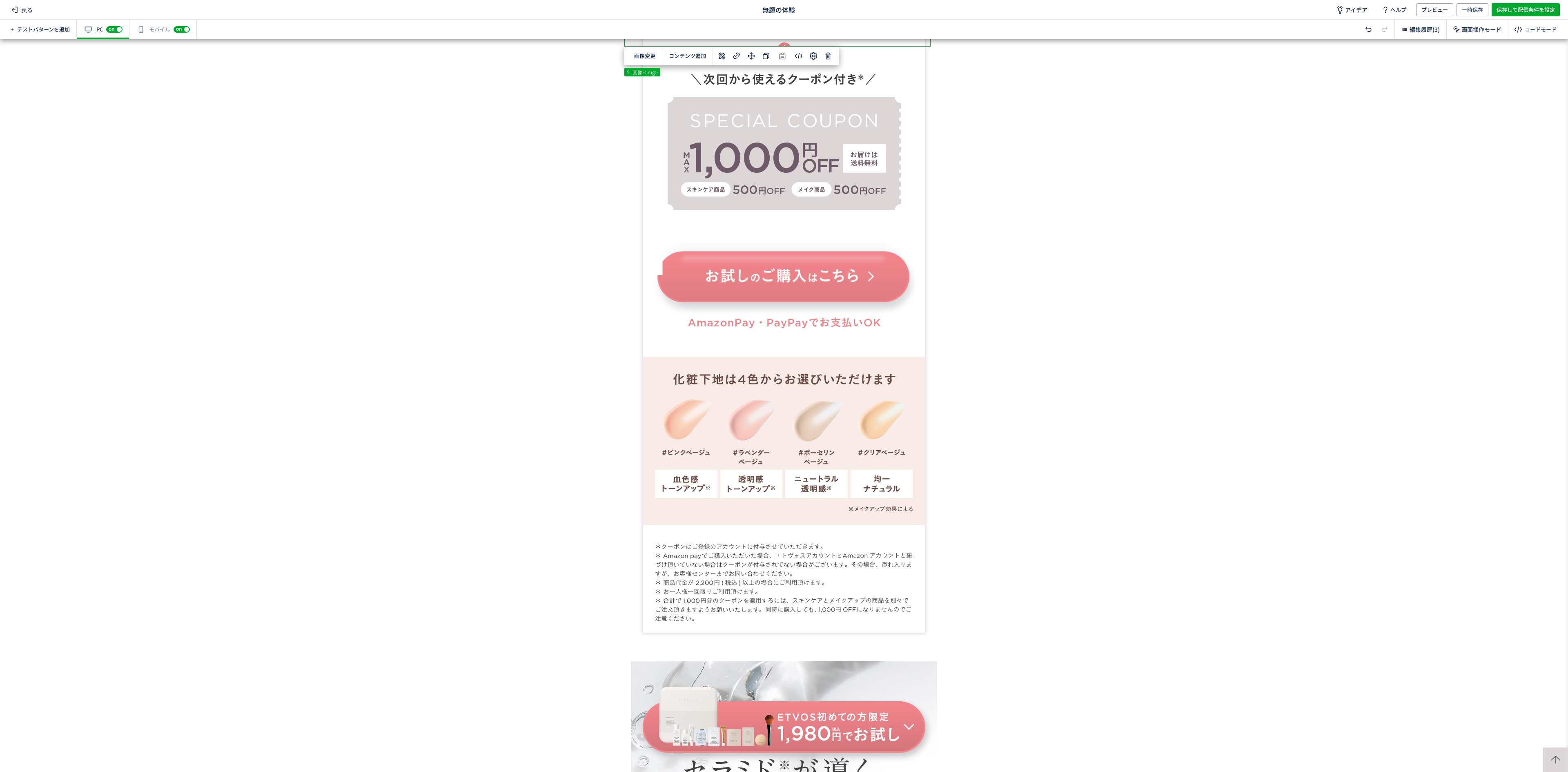
scroll to position [609, 0]
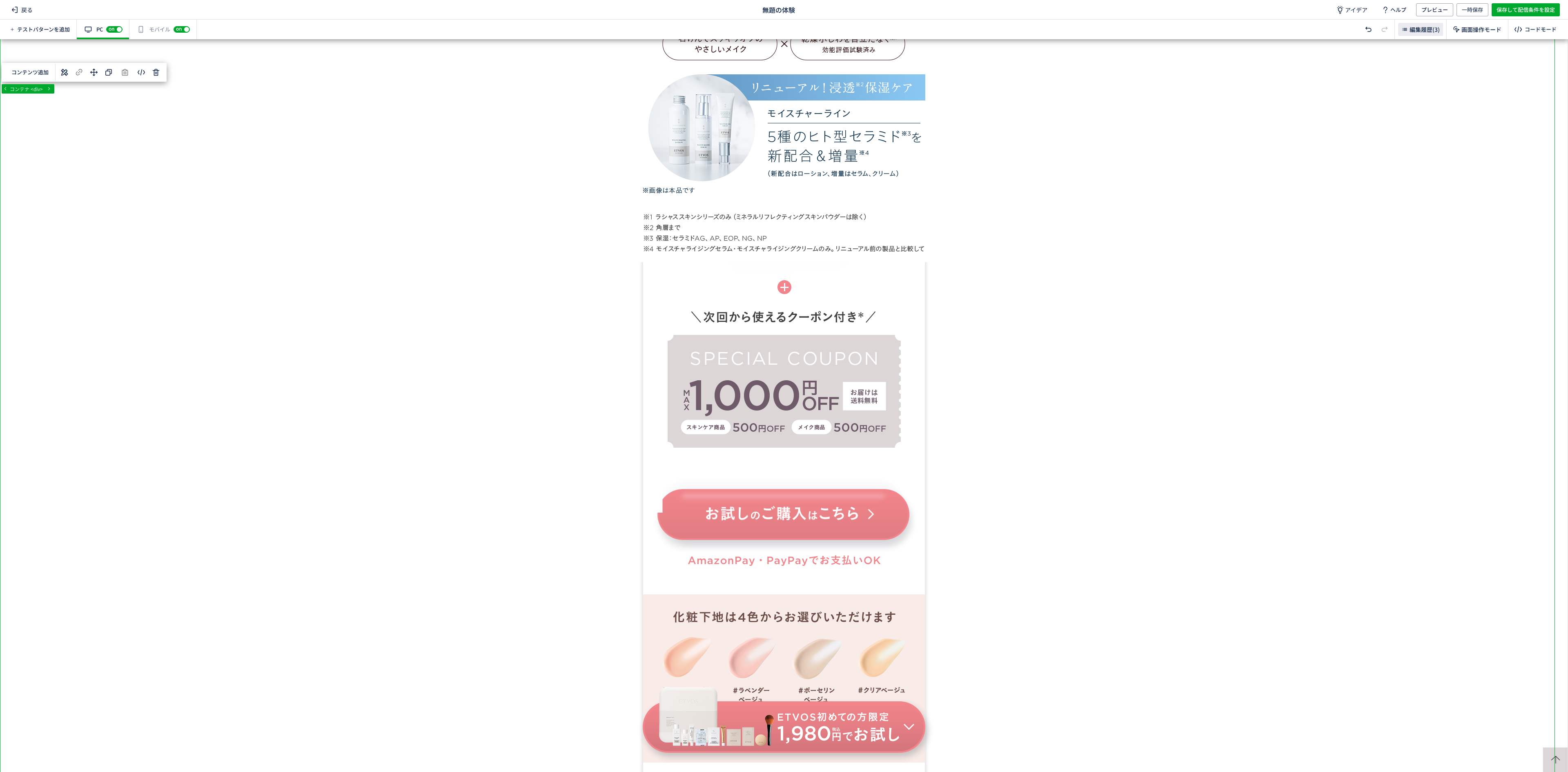
click at [1431, 24] on div "編集履歴(3)" at bounding box center [1421, 29] width 45 height 13
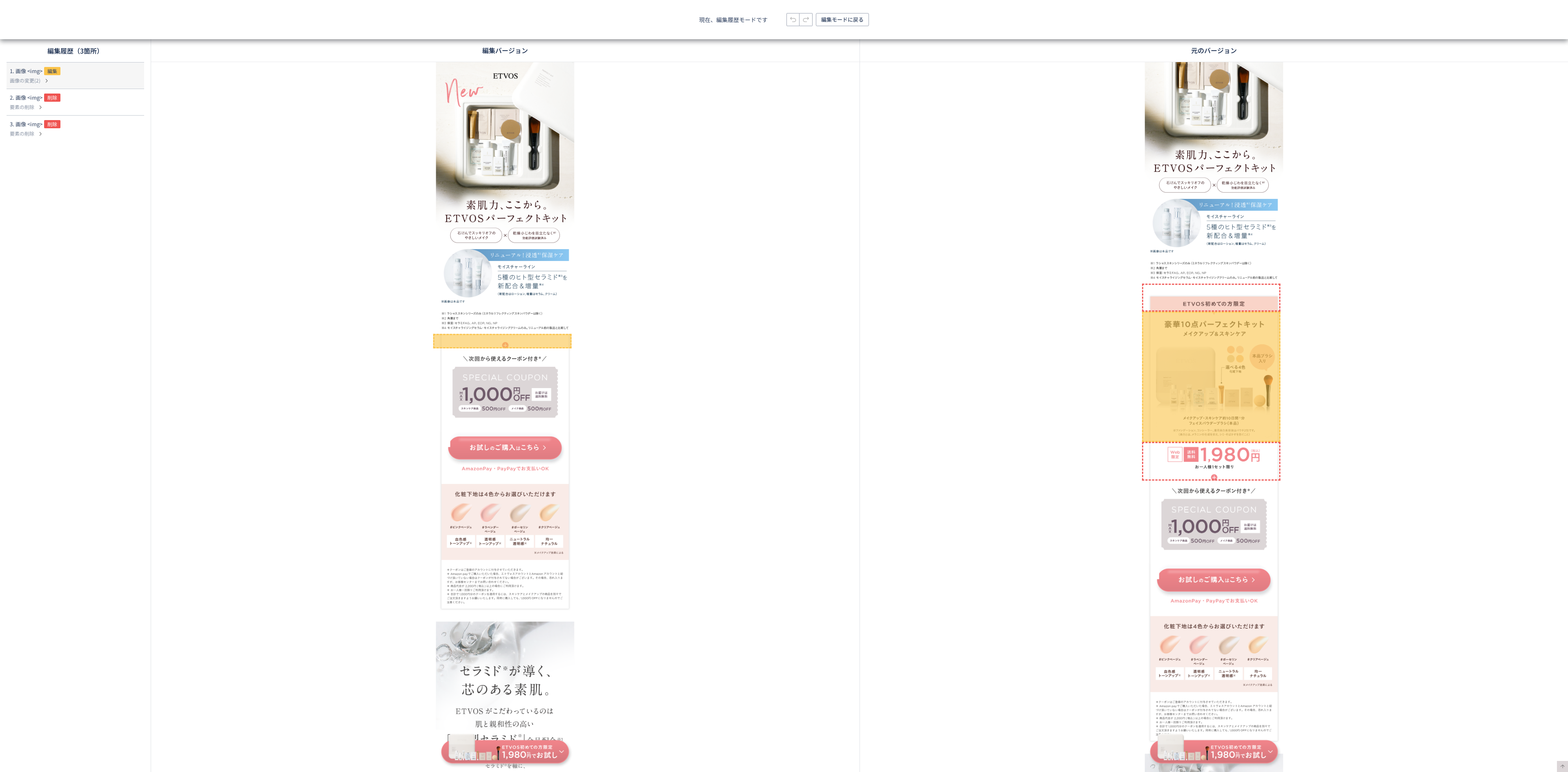
click at [974, 683] on img at bounding box center [935, 680] width 306 height 32
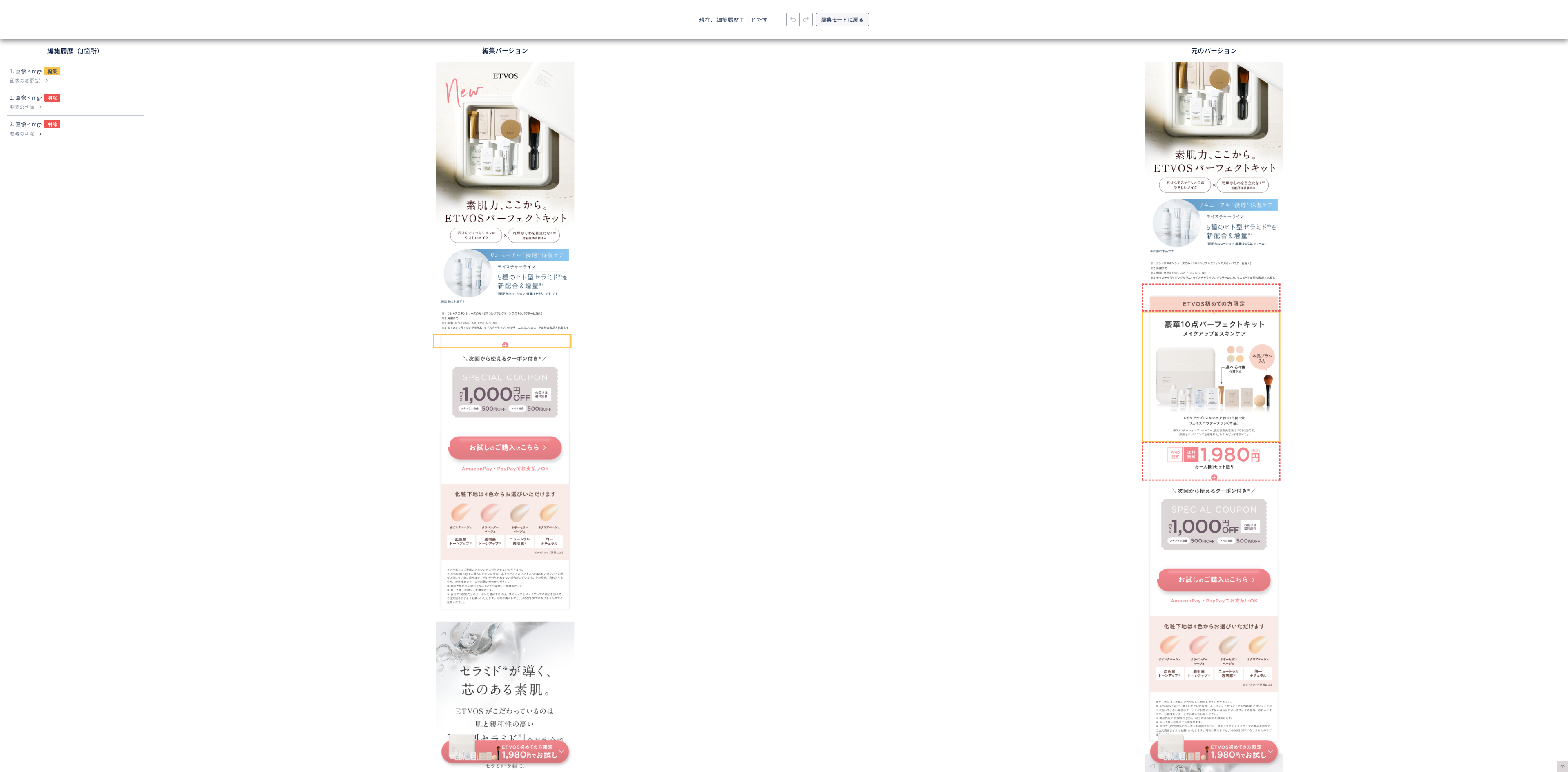
click at [843, 19] on span "編集モードに戻る" at bounding box center [842, 19] width 43 height 13
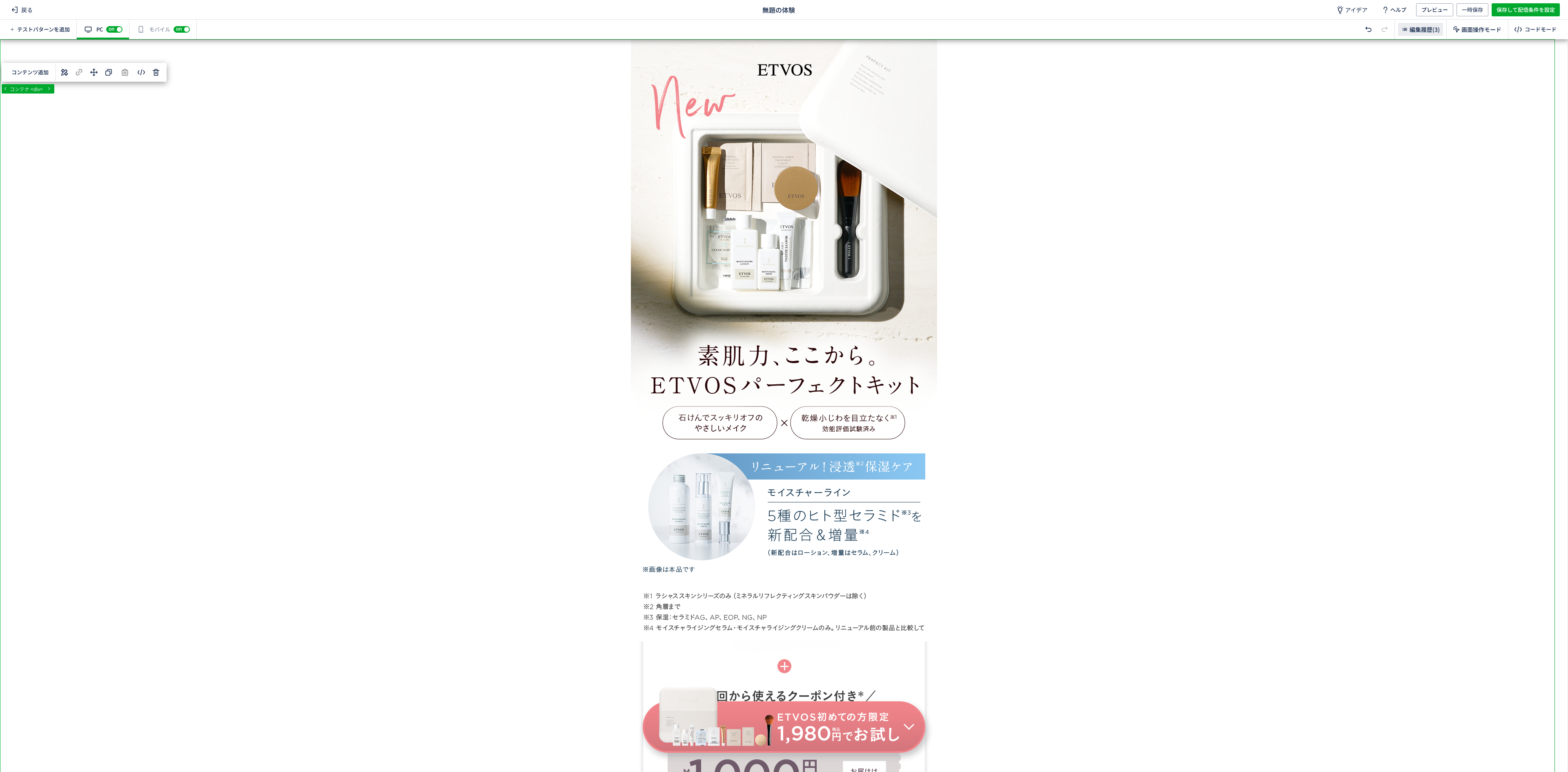
click at [1412, 33] on span "編集履歴(3)" at bounding box center [1425, 29] width 30 height 8
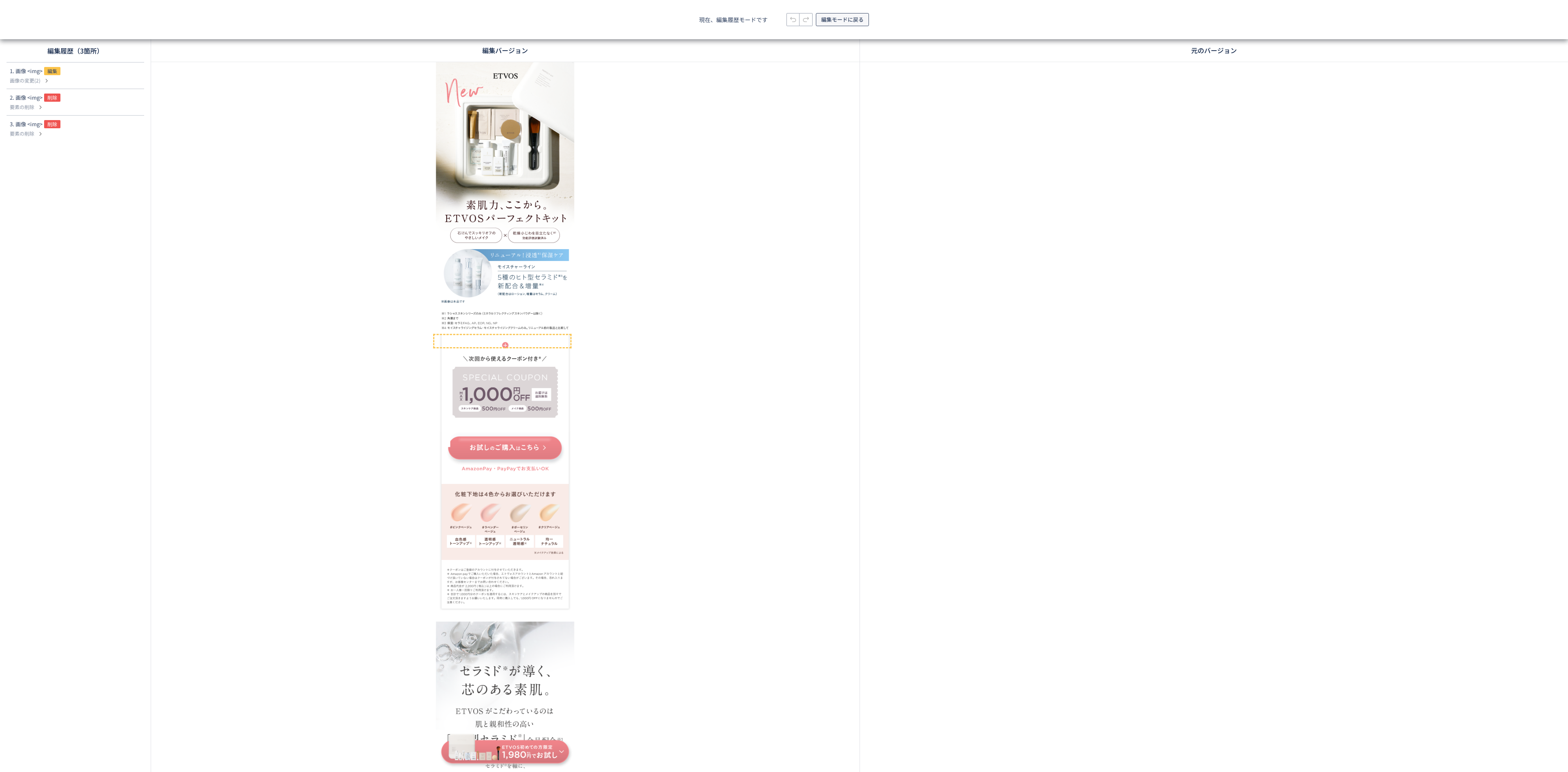
click at [838, 19] on span "編集モードに戻る" at bounding box center [842, 19] width 43 height 13
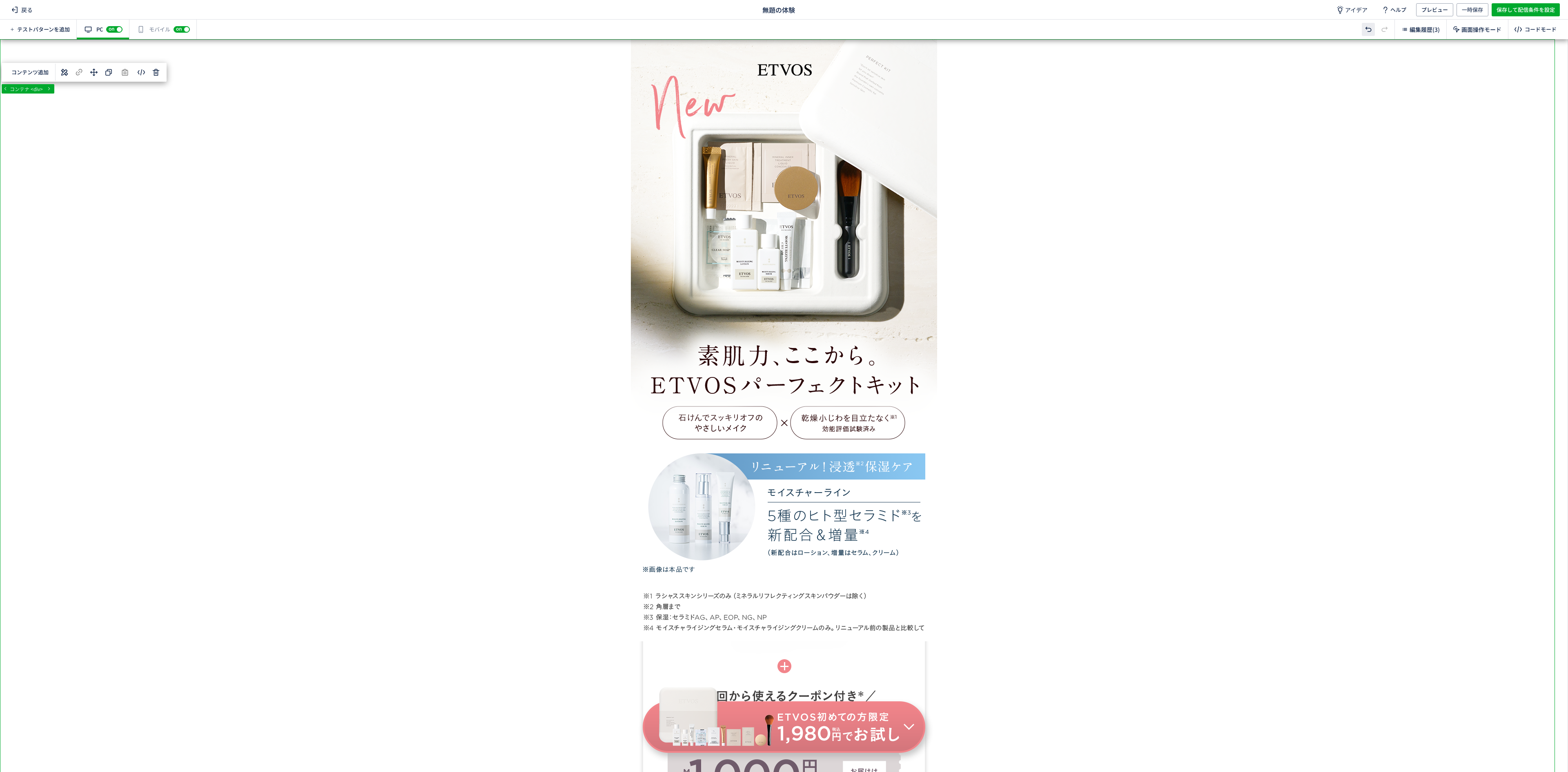
click at [1367, 31] on icon at bounding box center [1368, 29] width 10 height 10
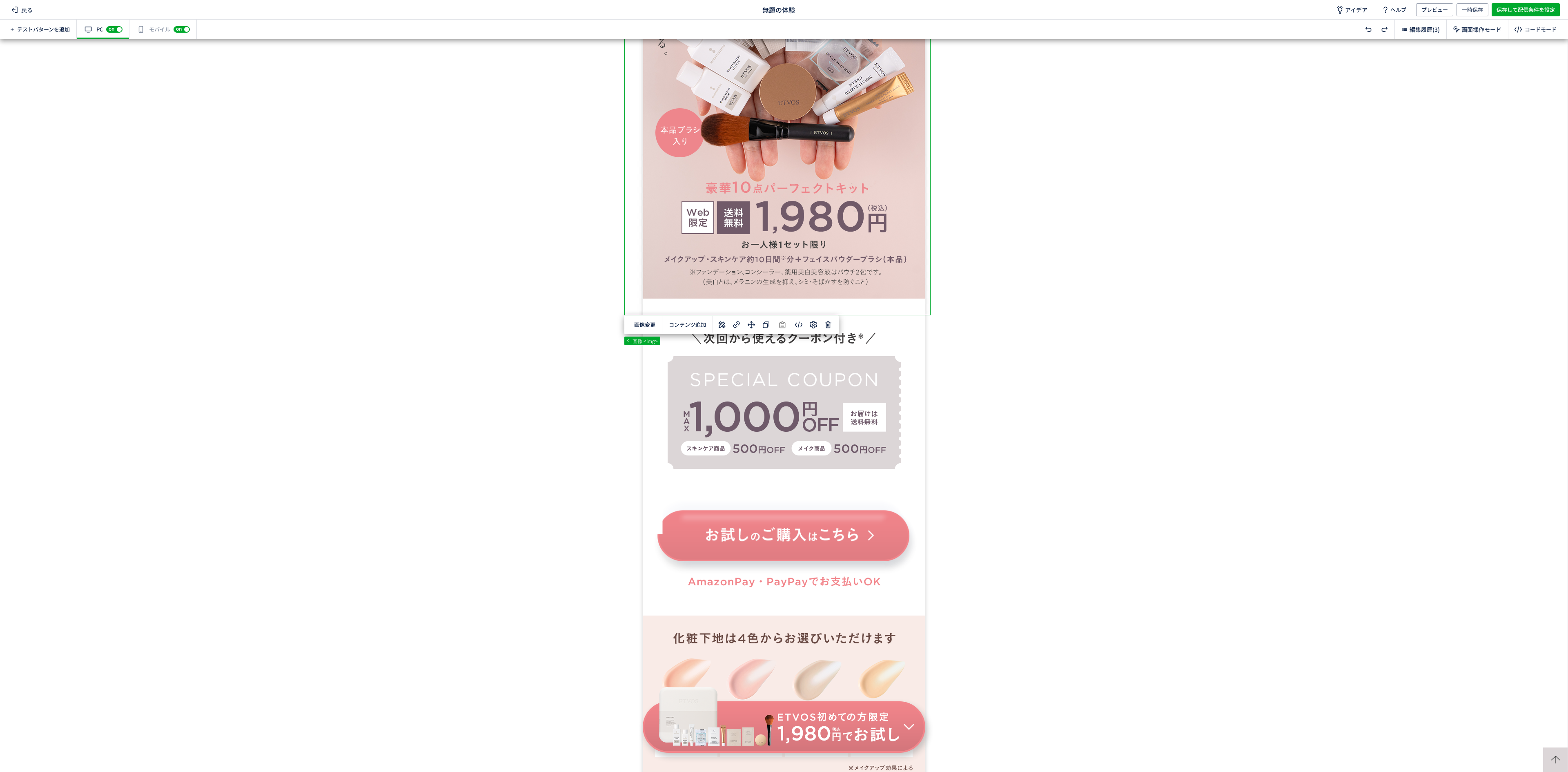
click at [684, 325] on button "コンテンツ追加" at bounding box center [687, 325] width 47 height 13
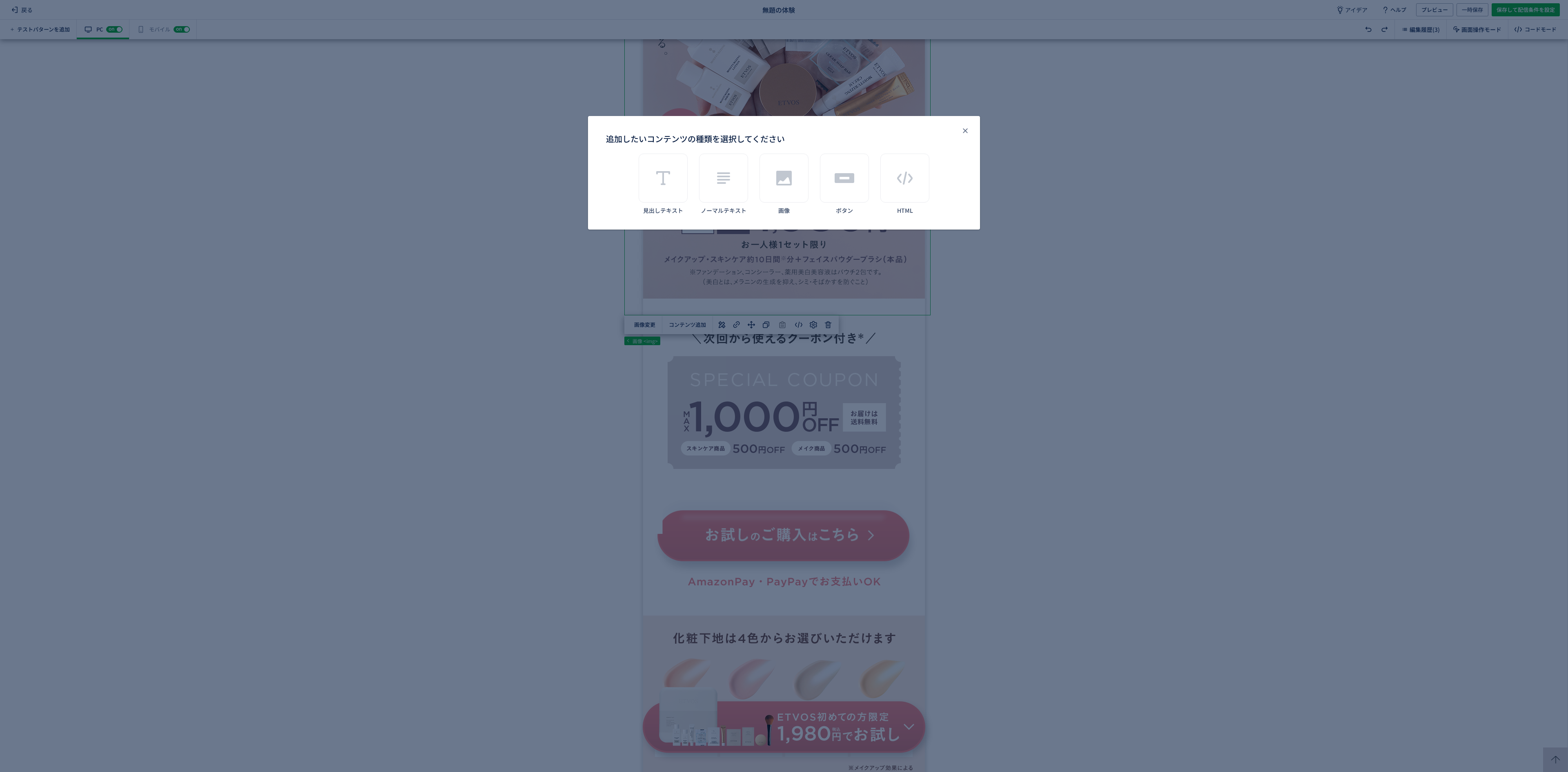
click at [704, 361] on body "戻る 無題の体験 アイデア ヘルプ プレビュー 一時保存 保存して配信条件を設定 テストパターンを追加 有効な編集箇所が確認されません PC off on ス…" at bounding box center [784, 386] width 1568 height 772
click at [781, 200] on div "追加したいコンテンツの種類を選択してください" at bounding box center [784, 178] width 49 height 49
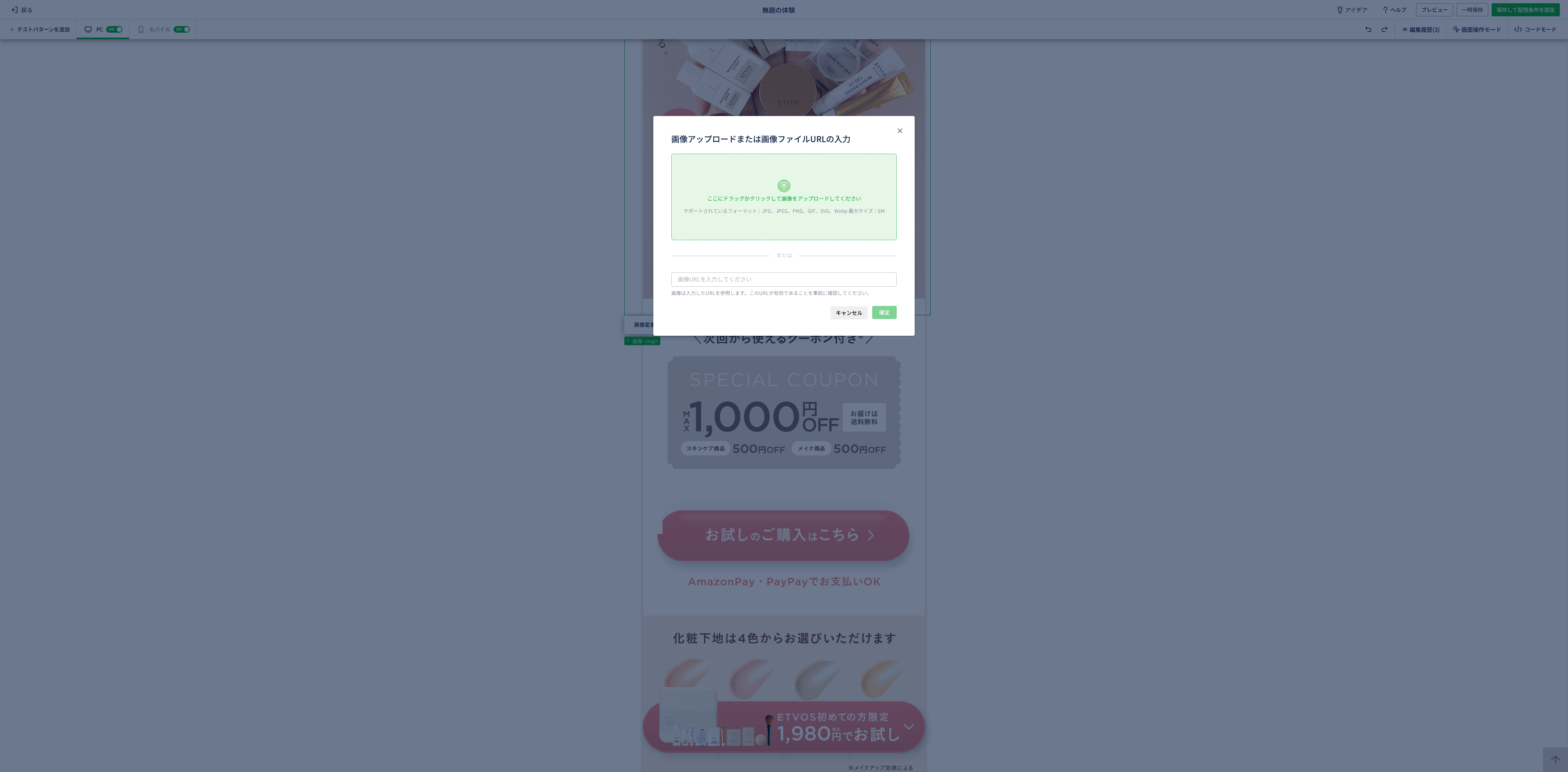
click at [765, 203] on div "ここにドラッグかクリックして画像をアップロードしてください" at bounding box center [784, 198] width 154 height 12
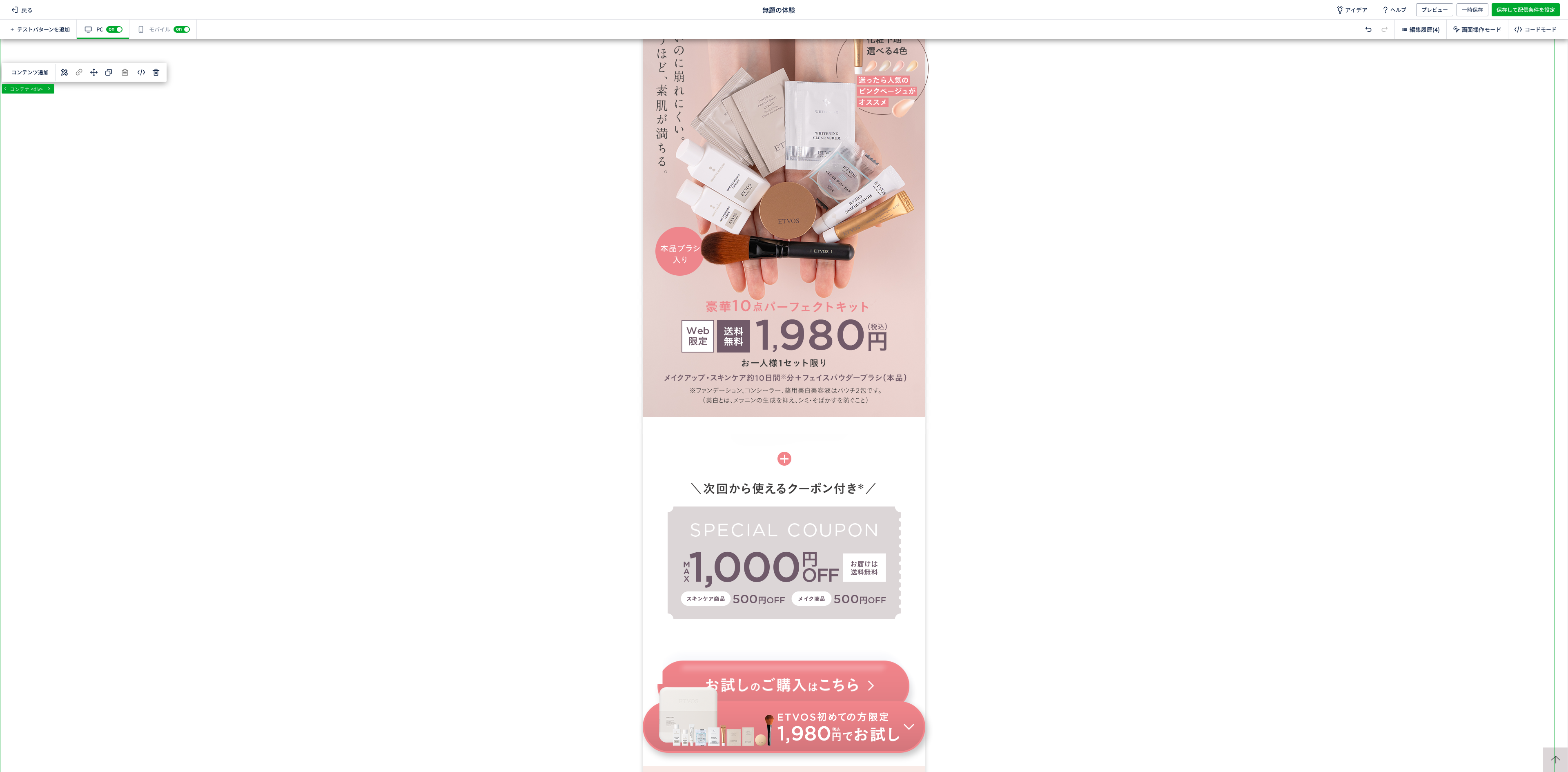
scroll to position [750, 0]
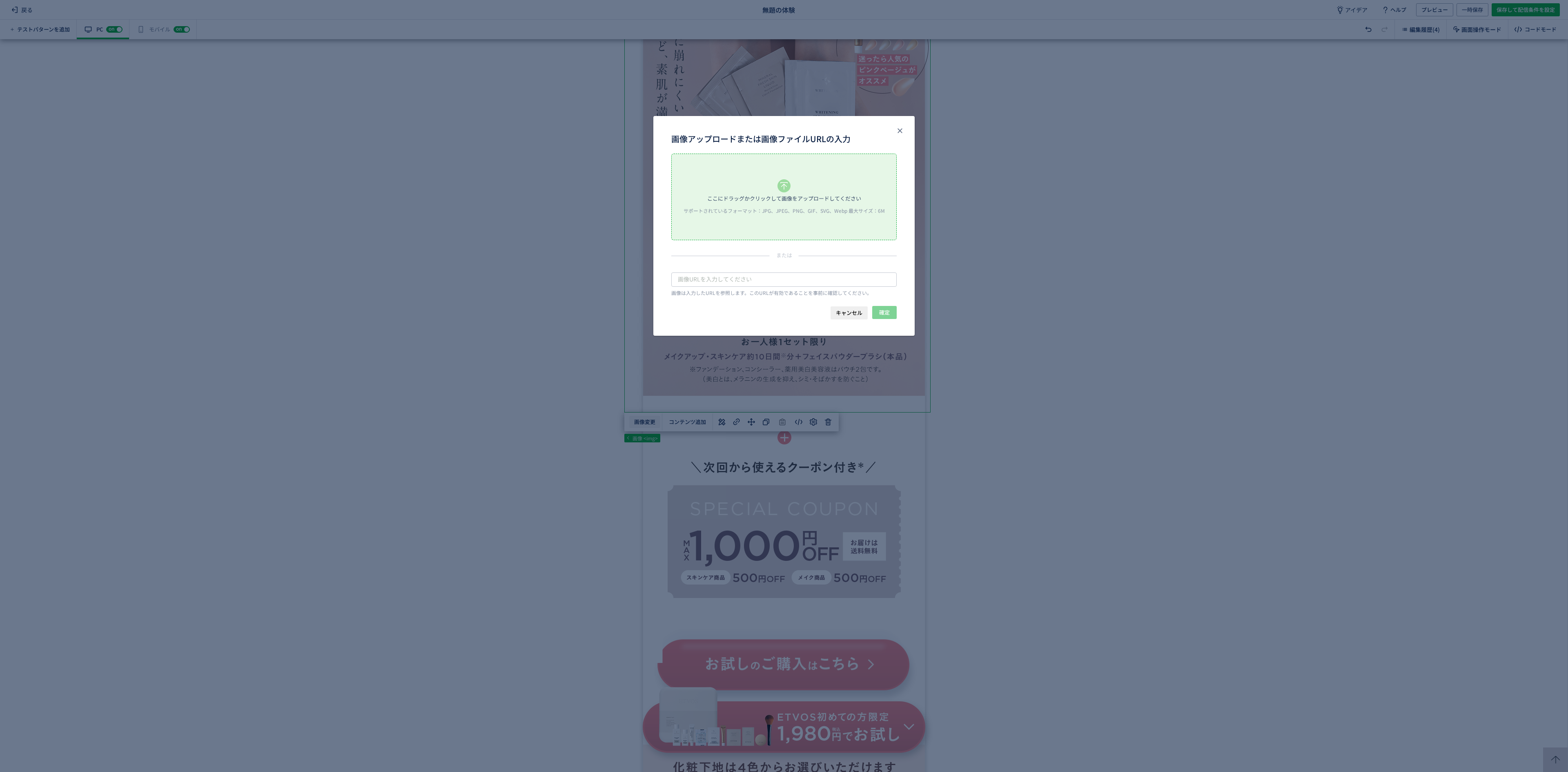
click at [647, 421] on body "戻る 無題の体験 アイデア ヘルプ プレビュー 一時保存 保存して配信条件を設定 テストパターンを追加 有効な編集箇所が確認されません PC off on ス…" at bounding box center [784, 386] width 1568 height 772
click at [820, 203] on div "ここにドラッグかクリックして画像をアップロードしてください" at bounding box center [784, 198] width 154 height 12
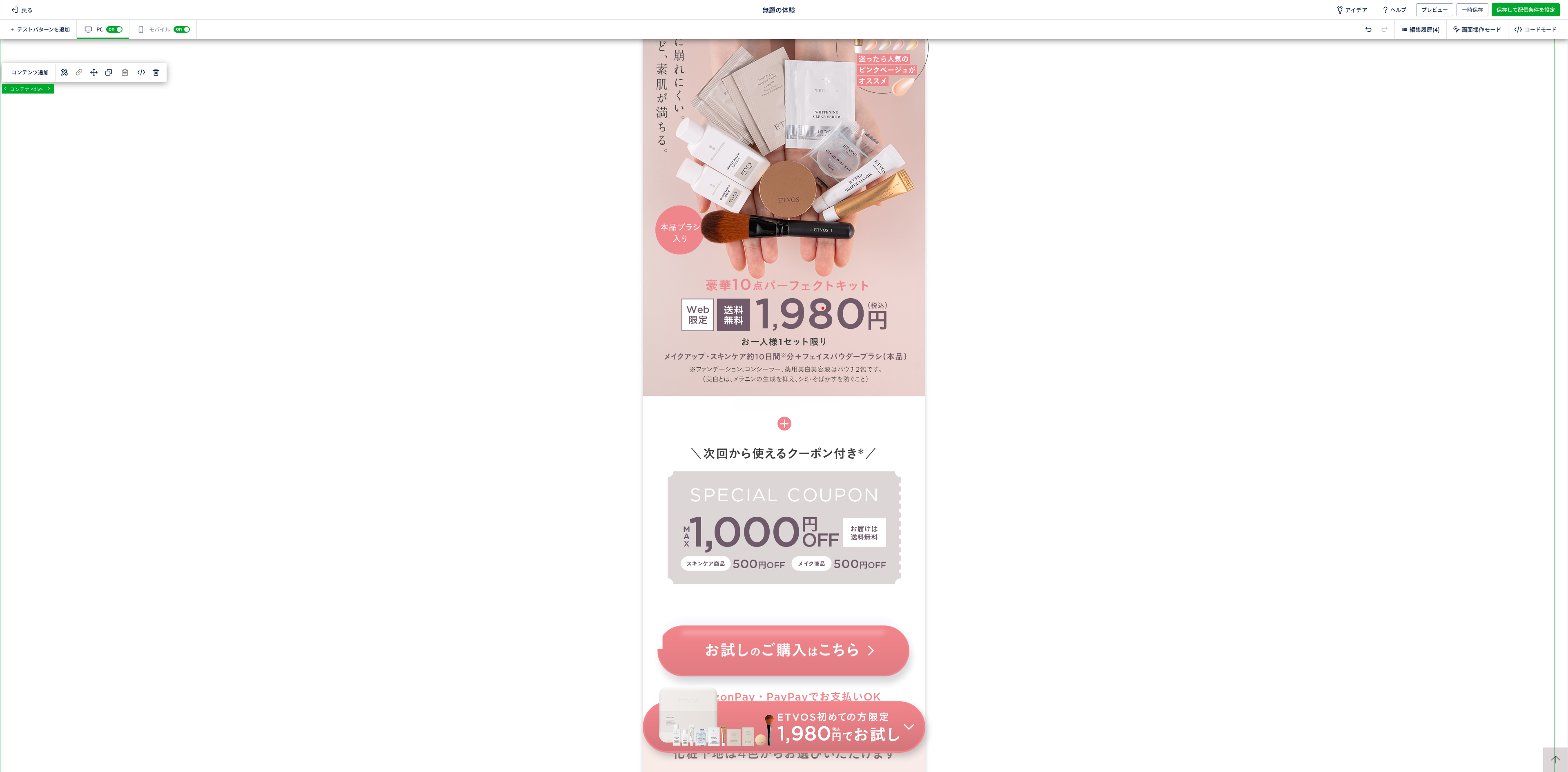
click at [648, 379] on body "戻る 無題の体験 アイデア ヘルプ プレビュー 一時保存 保存して配信条件を設定 テストパターンを追加 有効な編集箇所が確認されません PC off on ス…" at bounding box center [784, 386] width 1568 height 772
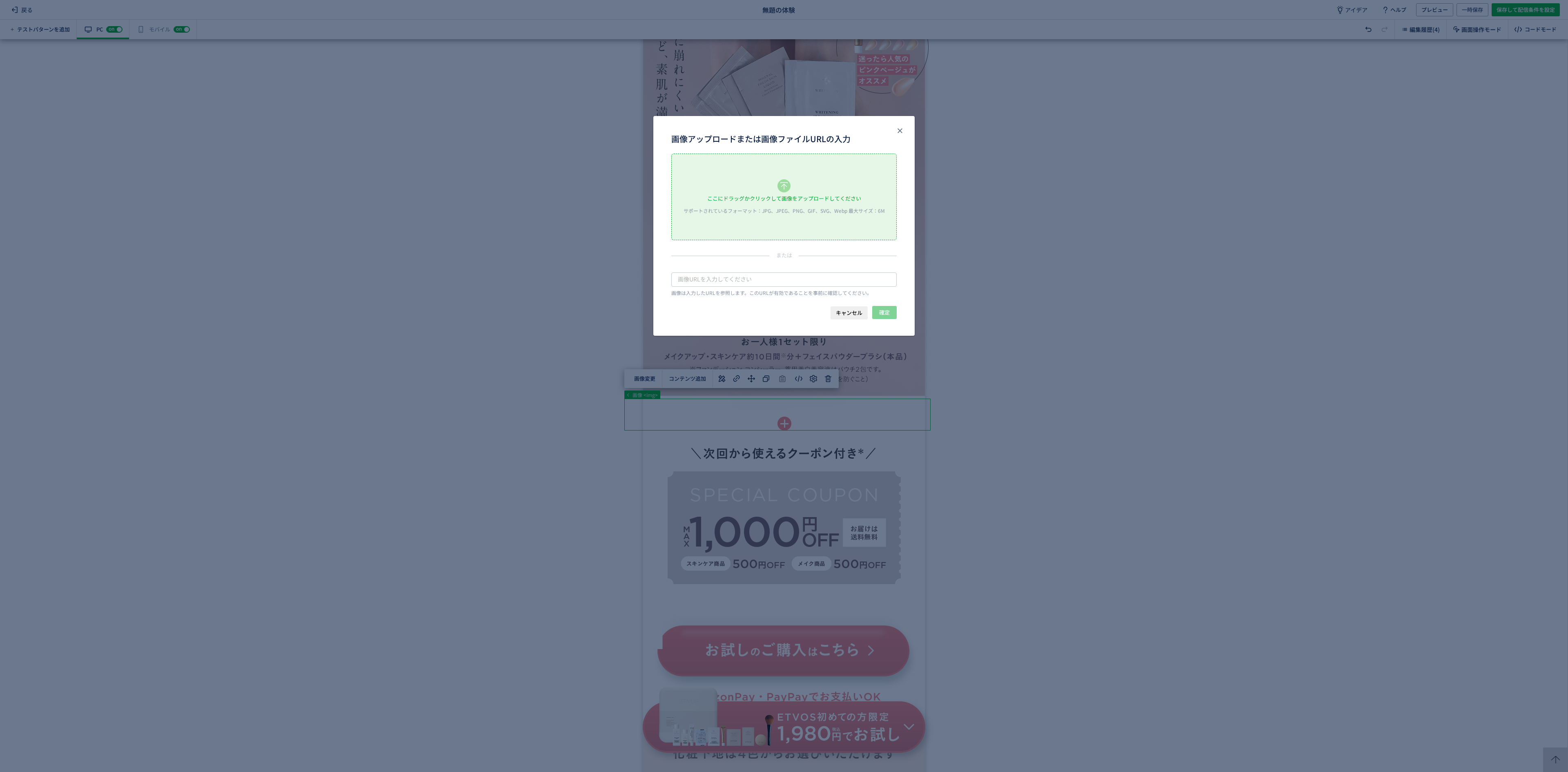
click at [714, 169] on div "ここにドラッグかクリックして画像をアップロードしてください サポートされているフォーマット：JPG、JPEG、PNG、GIF、SVG、Webp 最大サイズ：6M" at bounding box center [784, 197] width 225 height 86
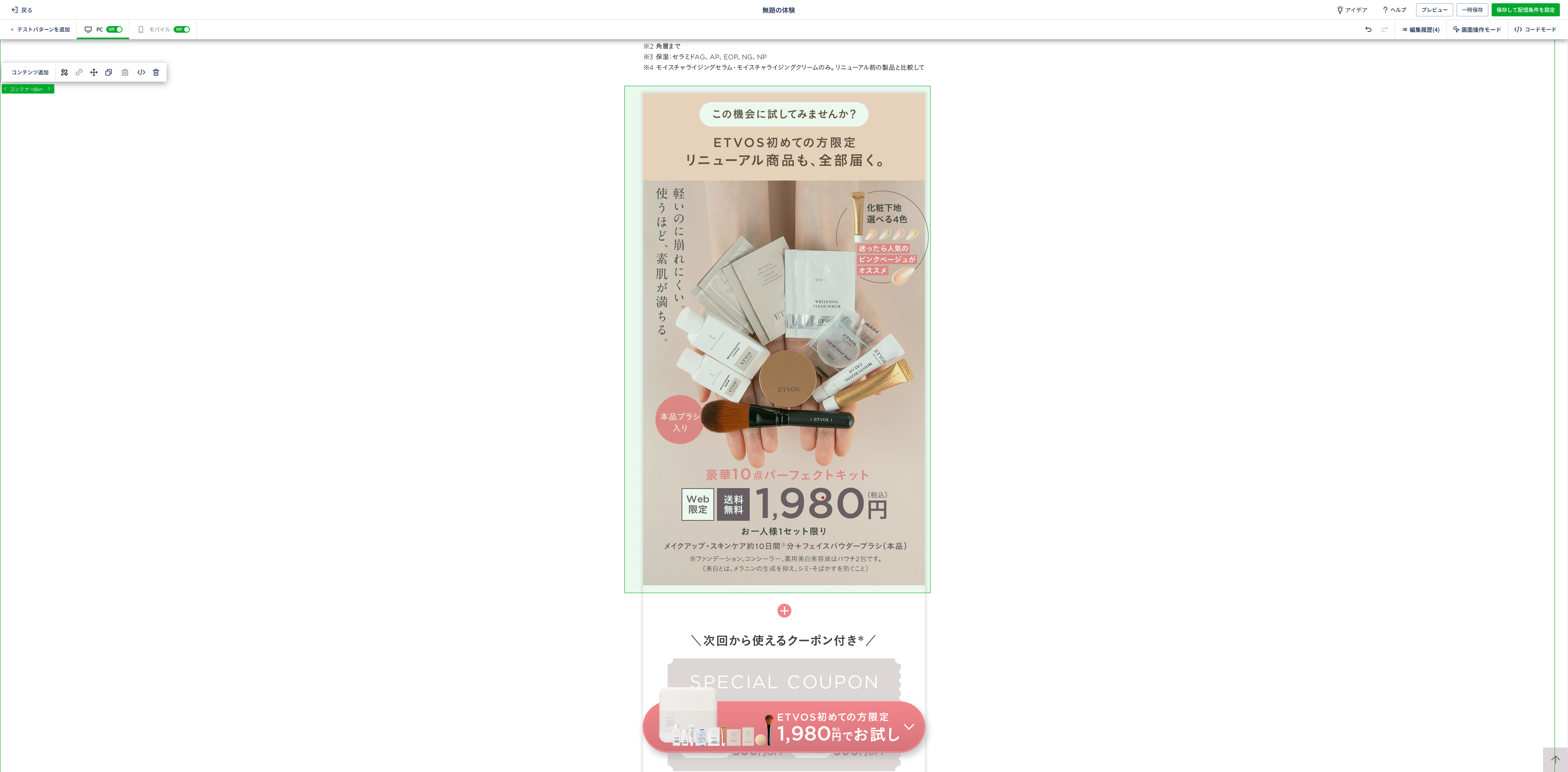
scroll to position [555, 0]
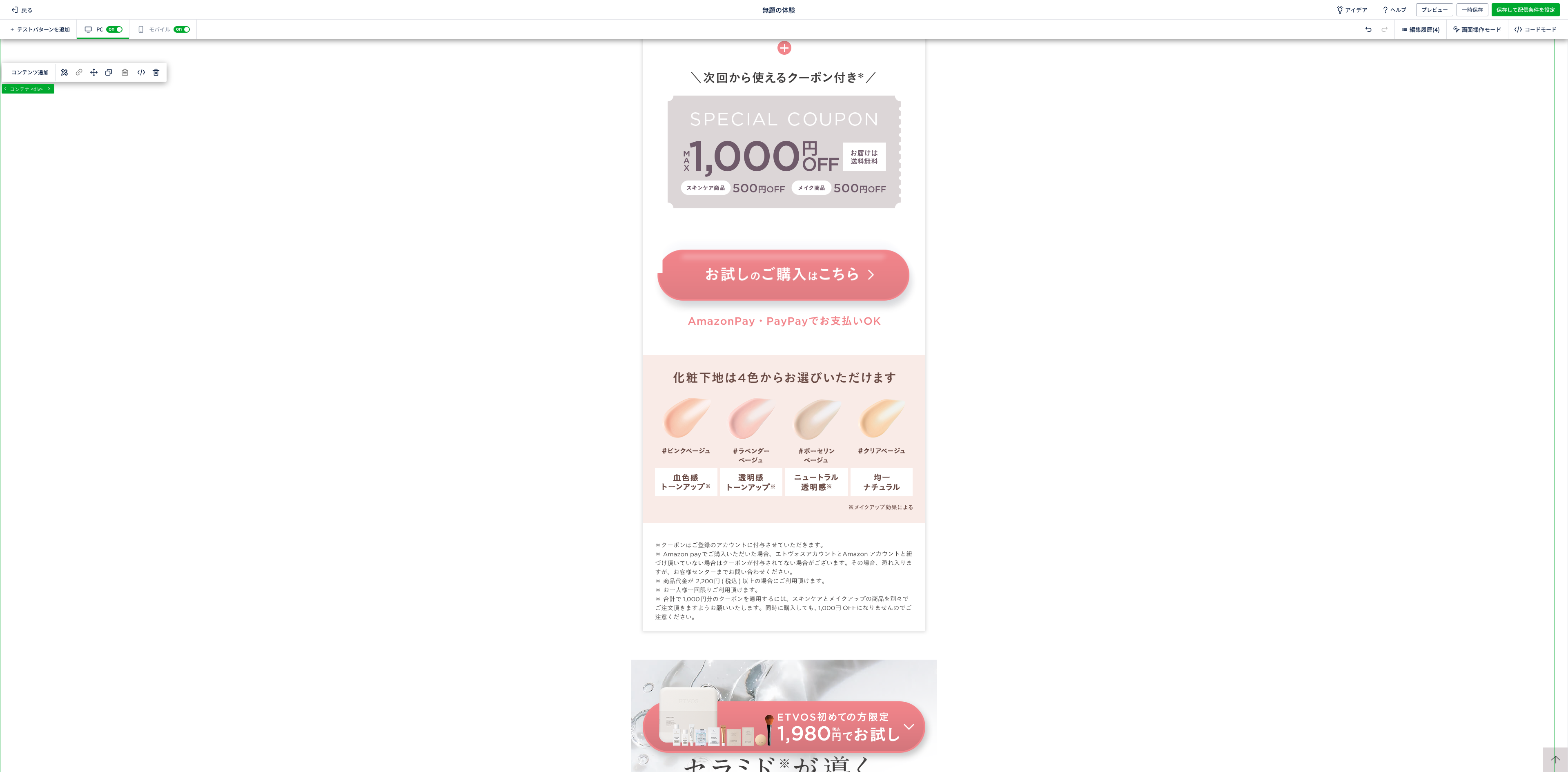
scroll to position [1129, 0]
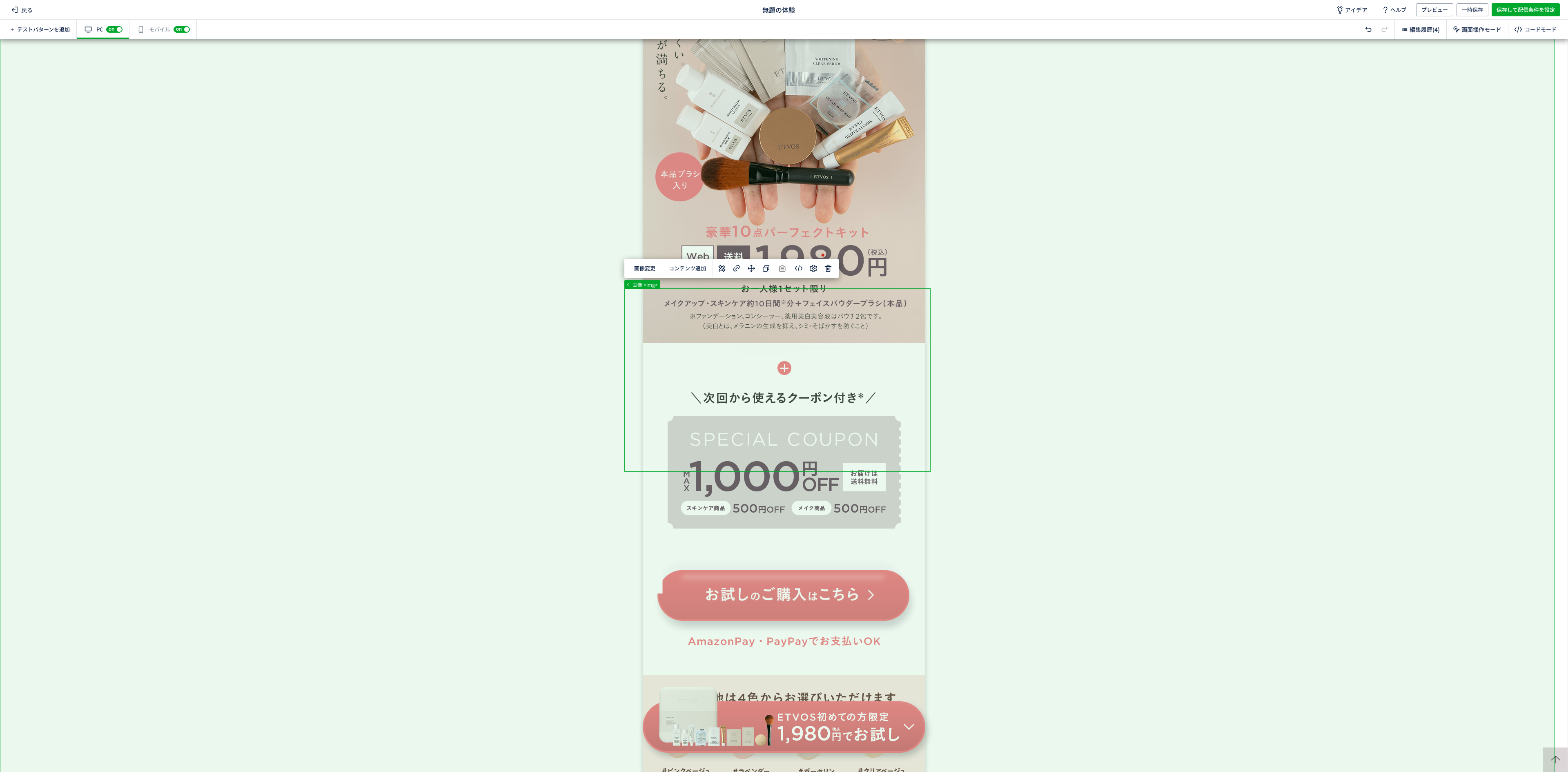
scroll to position [754, 0]
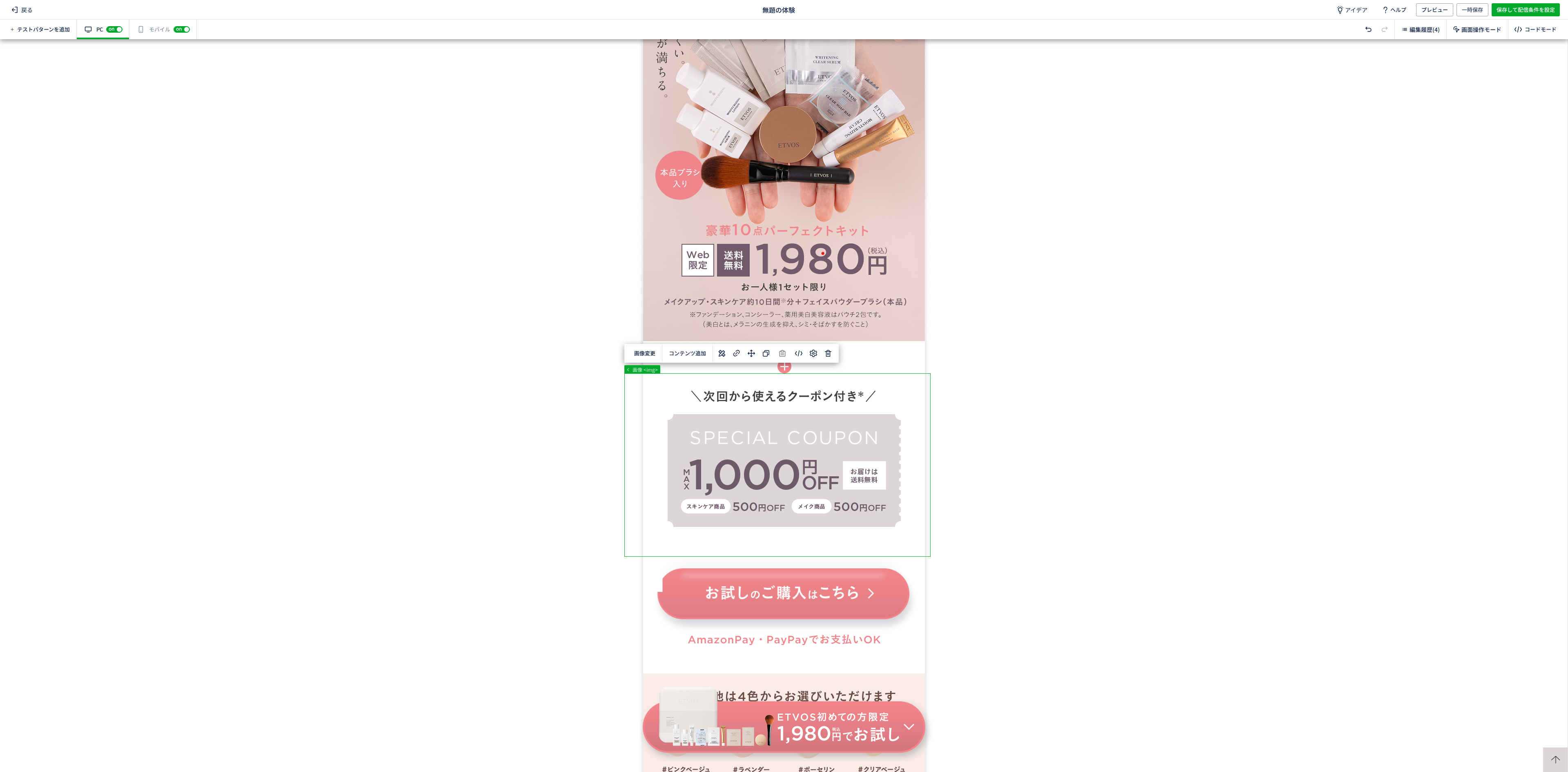
click at [648, 353] on body "戻る 無題の体験 アイデア ヘルプ プレビュー 一時保存 保存して配信条件を設定 テストパターンを追加 有効な編集箇所が確認されません PC off on ス…" at bounding box center [784, 386] width 1568 height 772
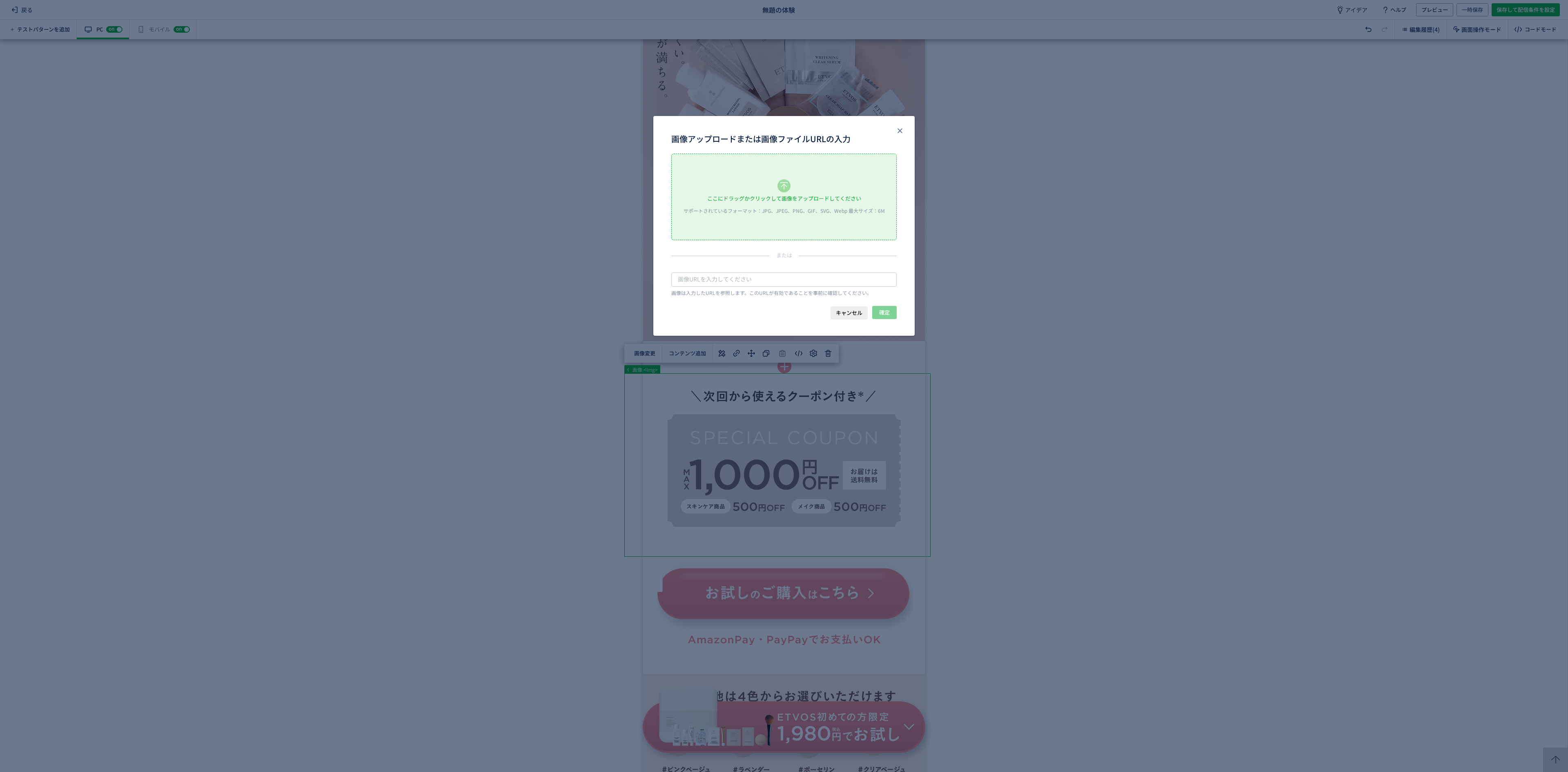
click at [785, 215] on div "ここにドラッグかクリックして画像をアップロードしてください サポートされているフォーマット：JPG、JPEG、PNG、GIF、SVG、Webp 最大サイズ：6M" at bounding box center [784, 197] width 225 height 86
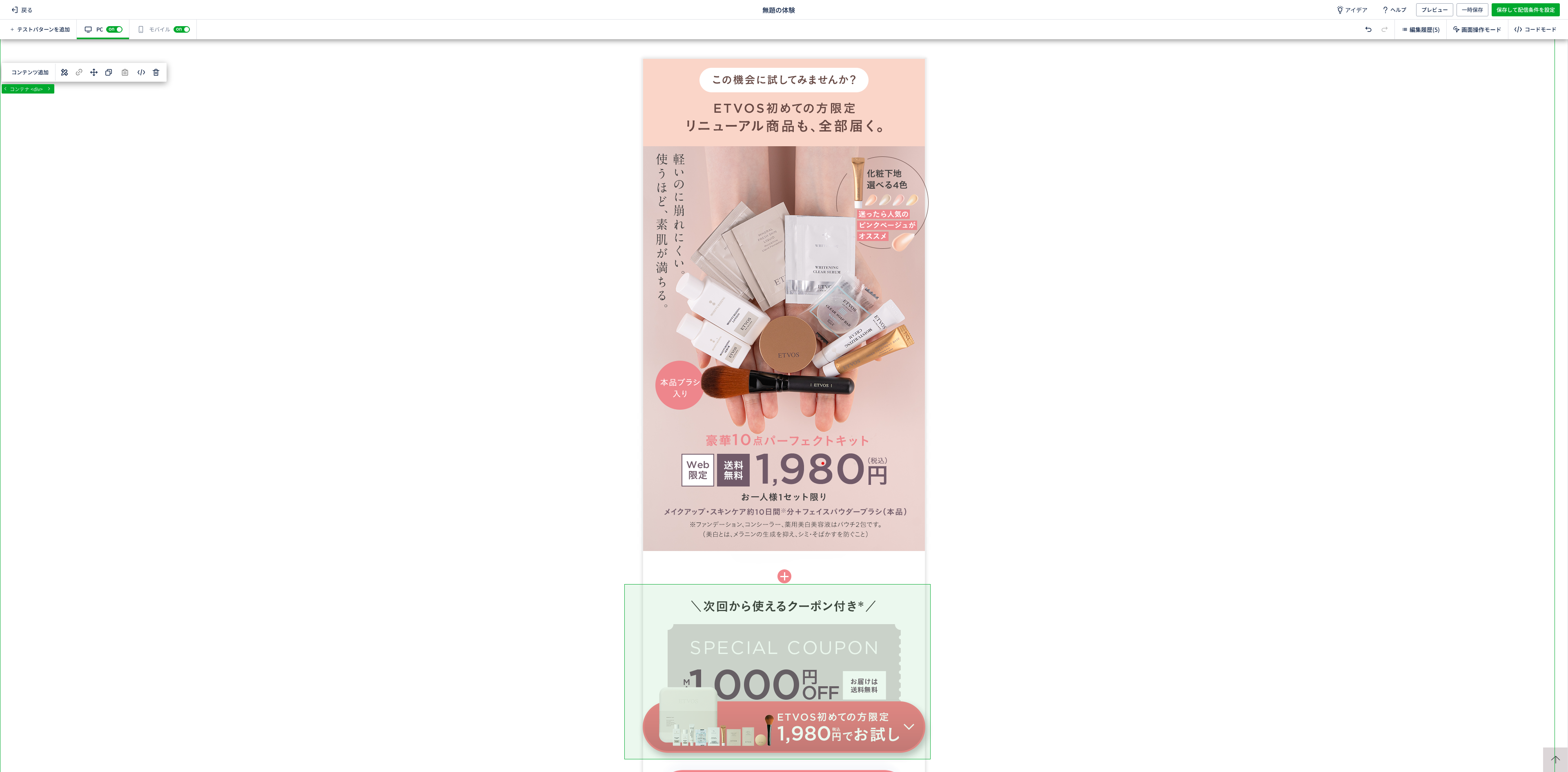
scroll to position [594, 0]
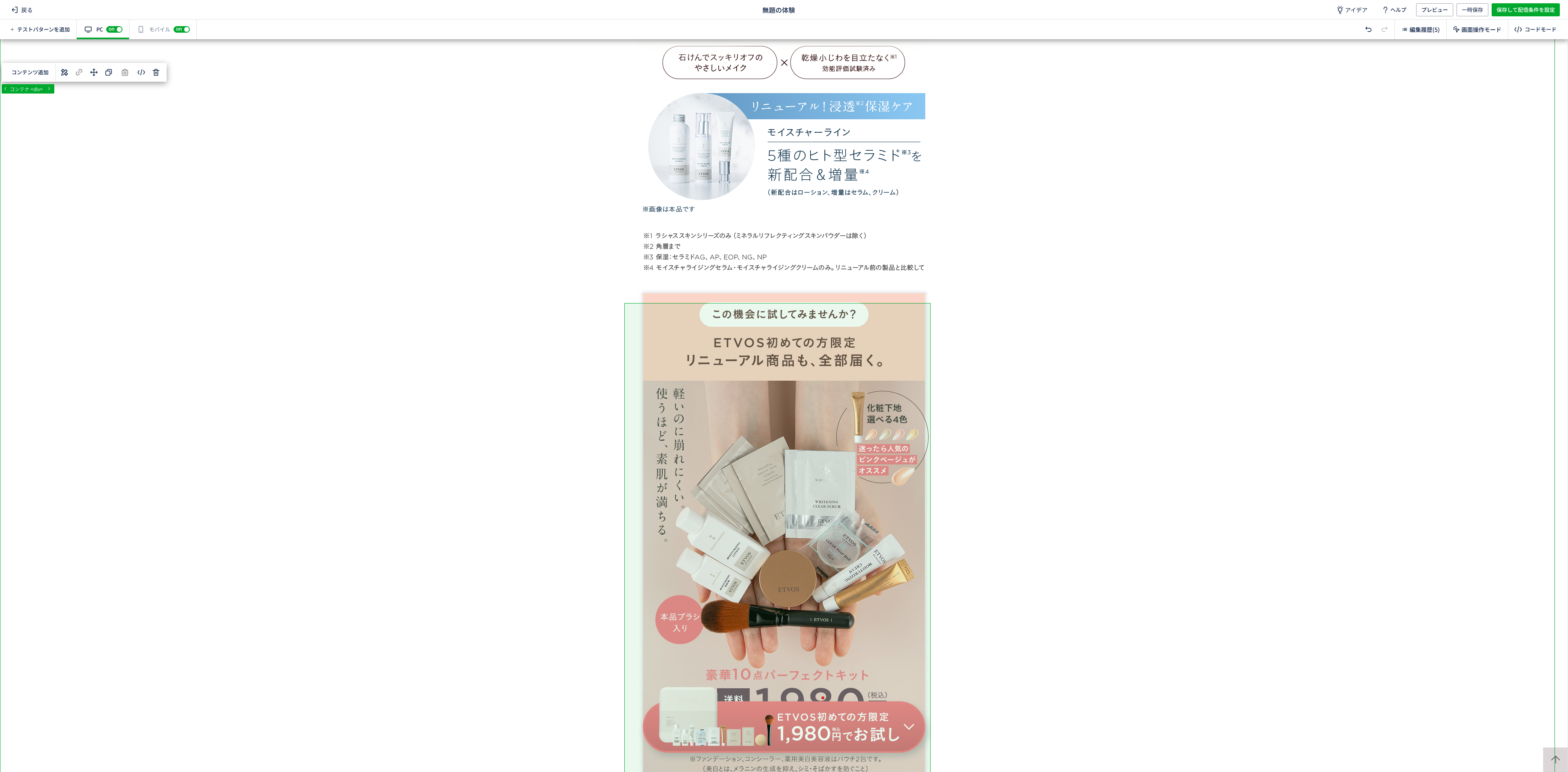
scroll to position [108, 0]
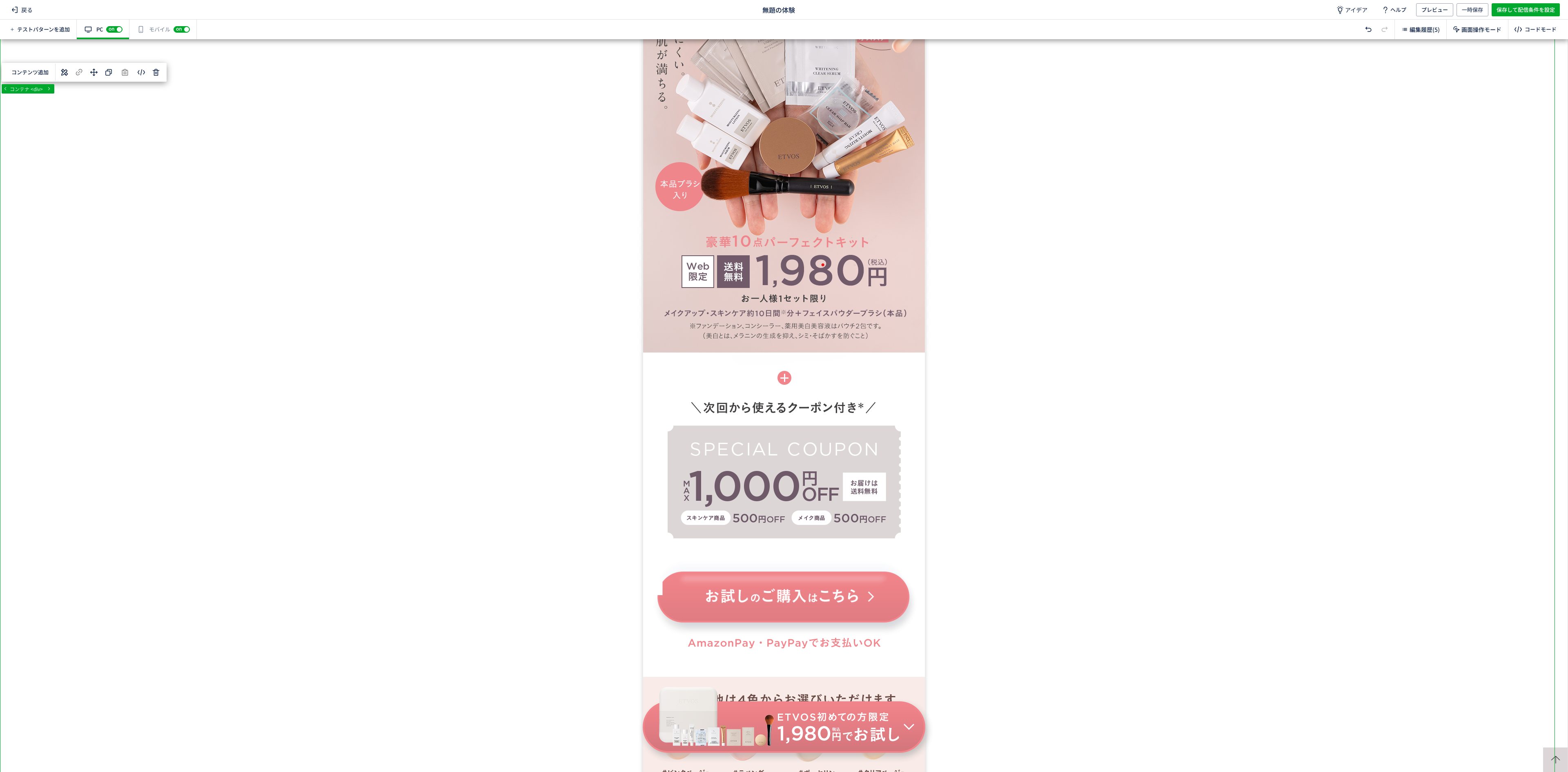
click at [158, 33] on div "有効な編集箇所が確認されません モバイル off on" at bounding box center [163, 29] width 68 height 19
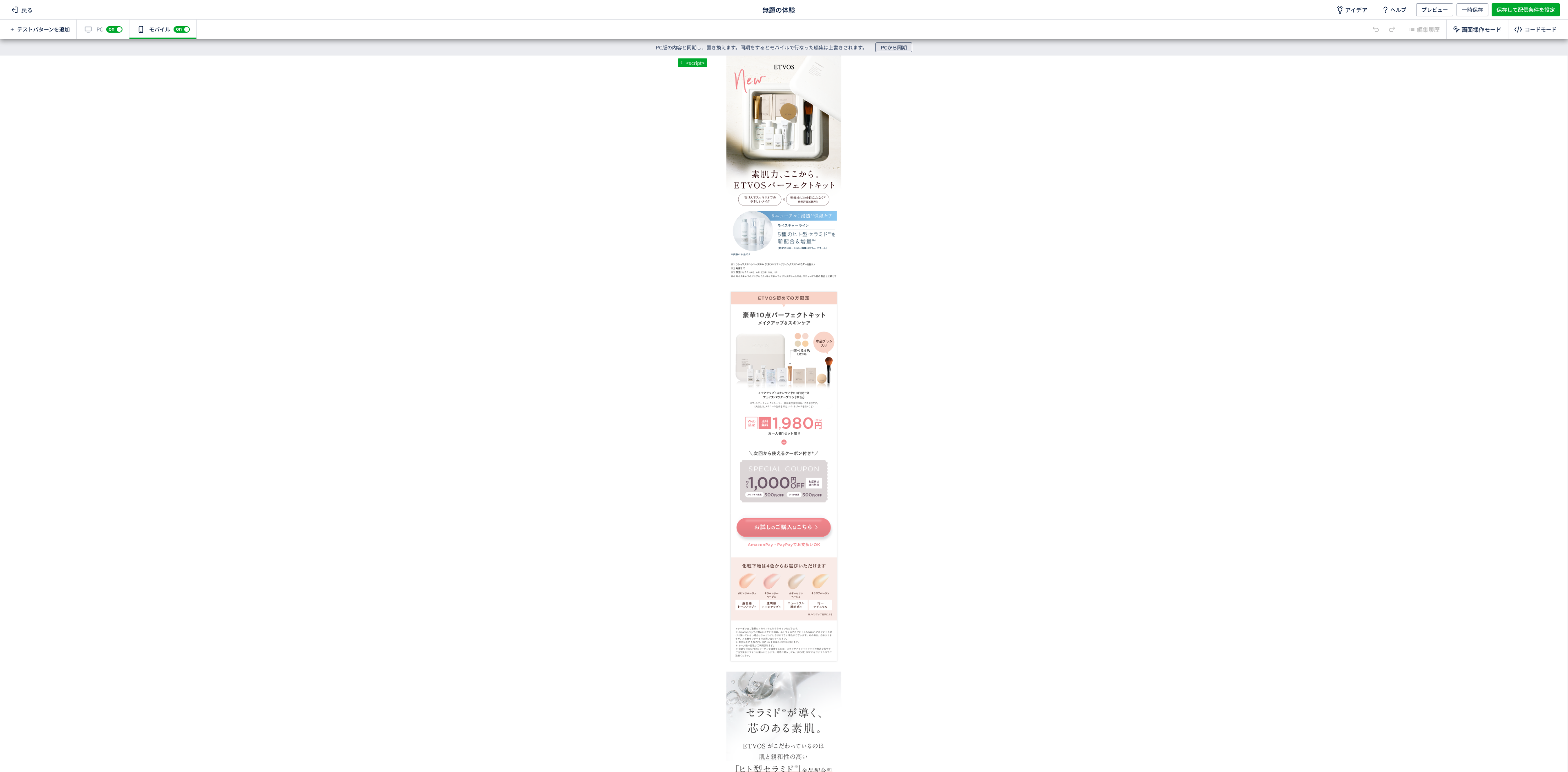
click at [886, 51] on span "PCから同期" at bounding box center [894, 47] width 26 height 10
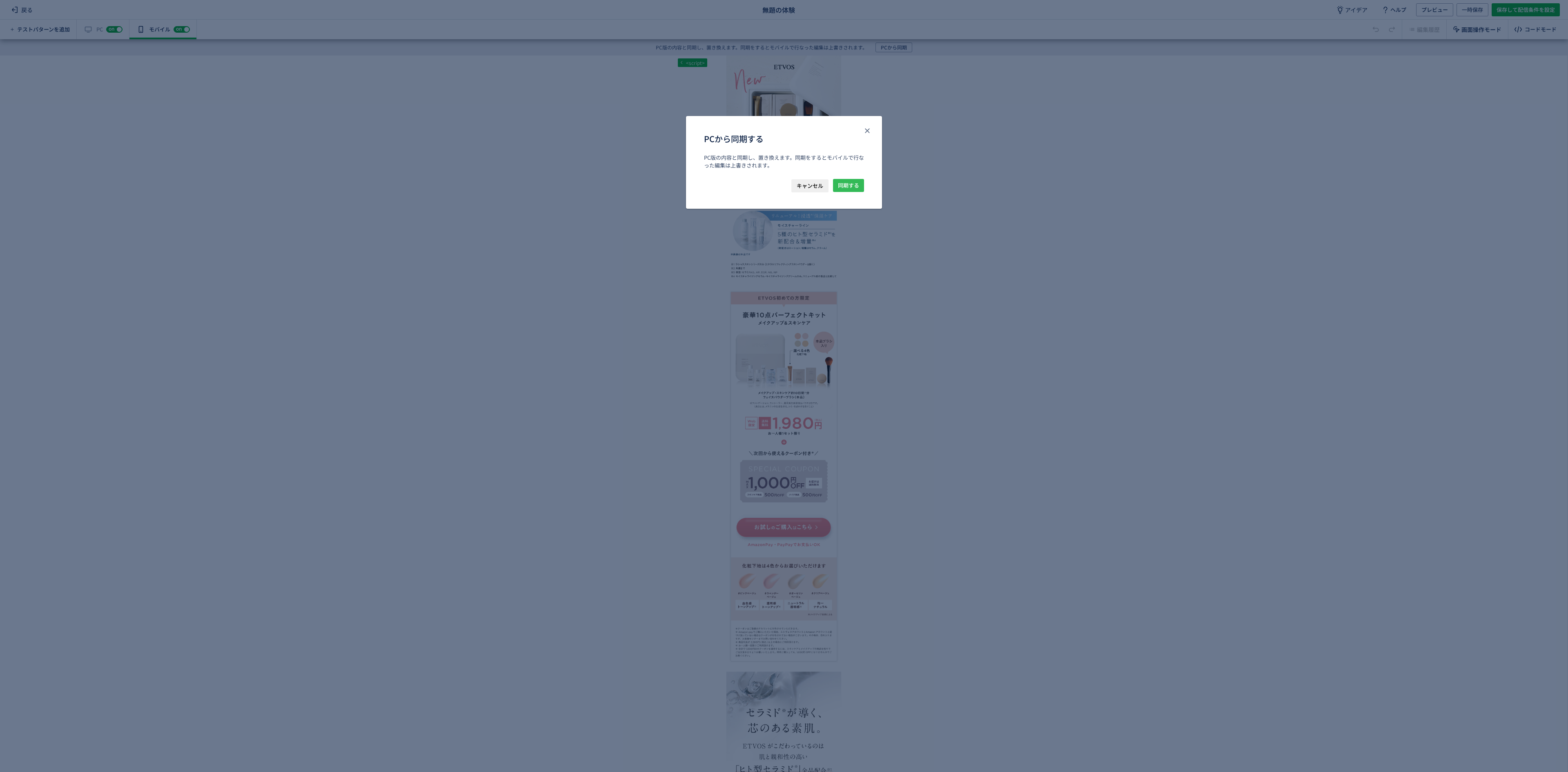
click at [839, 192] on span "同期する" at bounding box center [849, 185] width 21 height 13
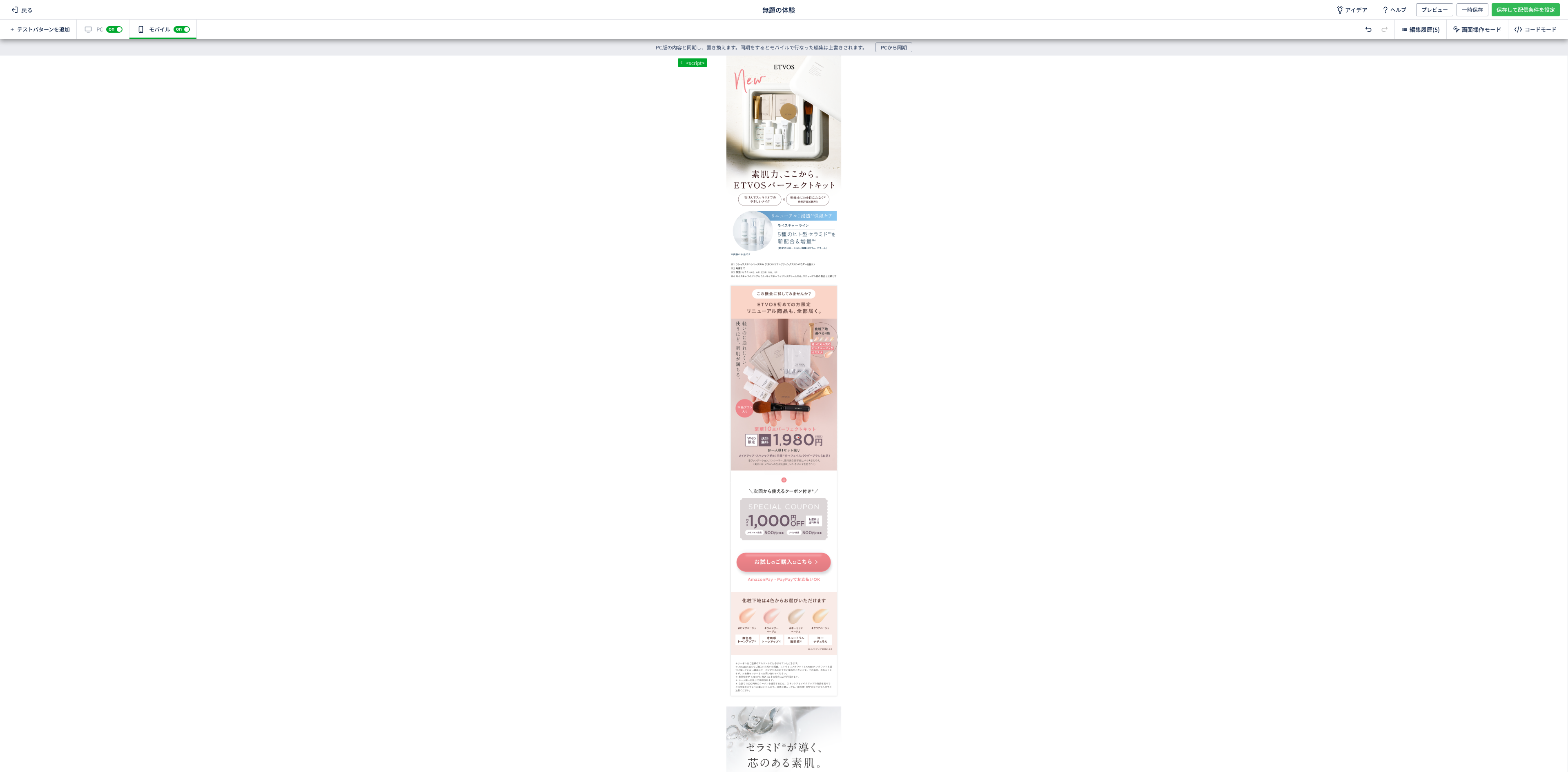
click at [1524, 10] on span "保存して配信条件を設定" at bounding box center [1526, 9] width 58 height 13
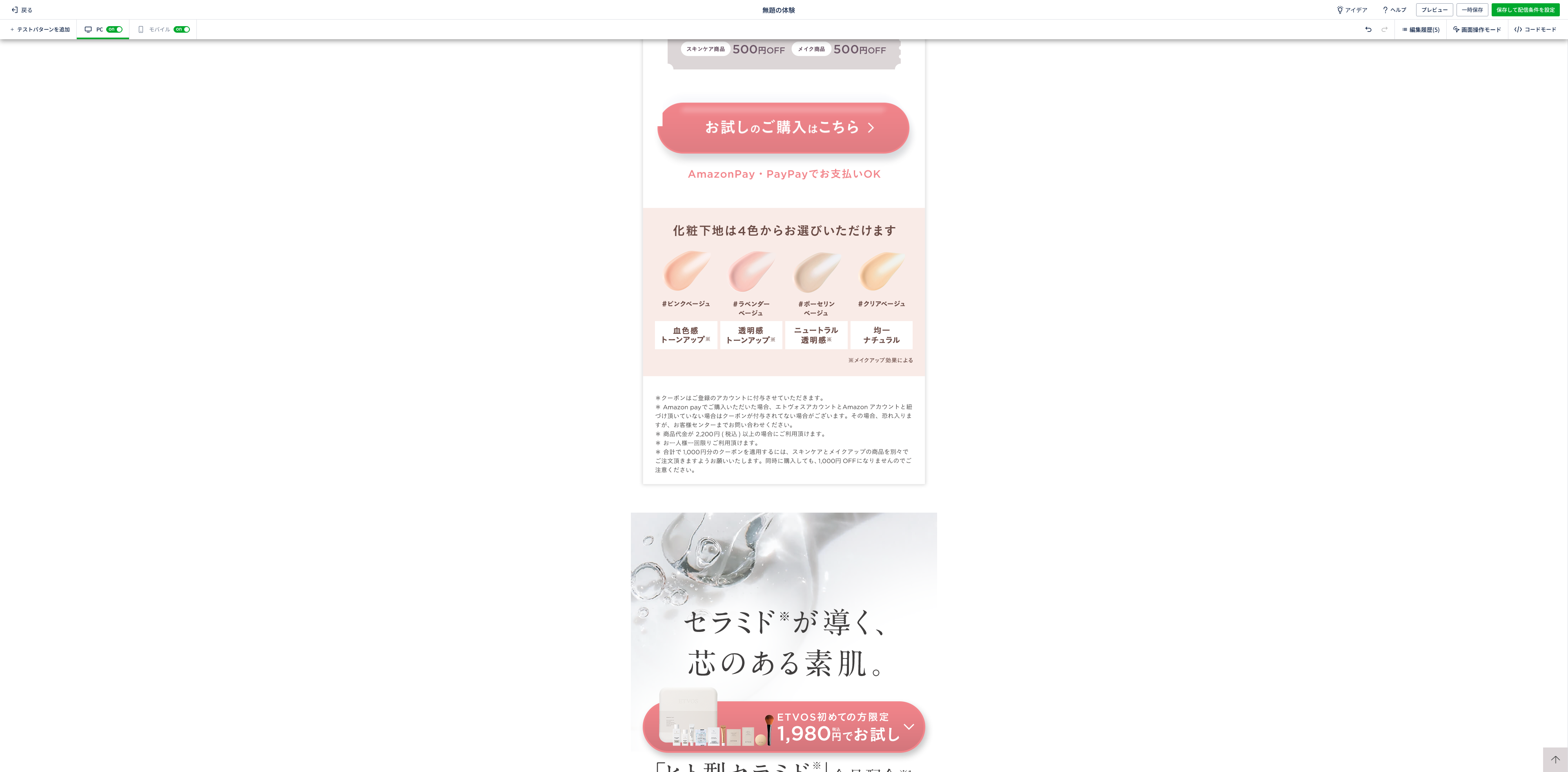
scroll to position [1262, 0]
